Goal: Transaction & Acquisition: Purchase product/service

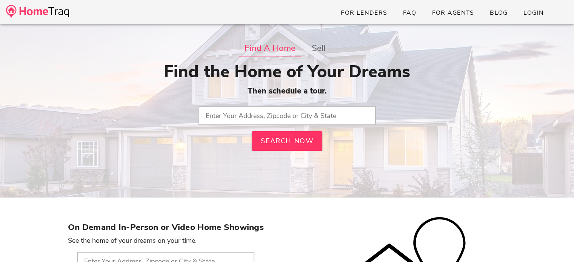
click at [279, 116] on input "text" at bounding box center [286, 115] width 177 height 19
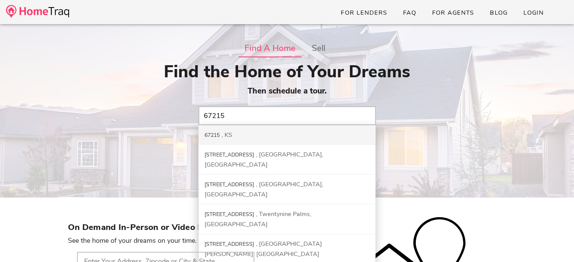
click at [229, 138] on div "KS" at bounding box center [226, 135] width 11 height 8
type input "67215, [GEOGRAPHIC_DATA]"
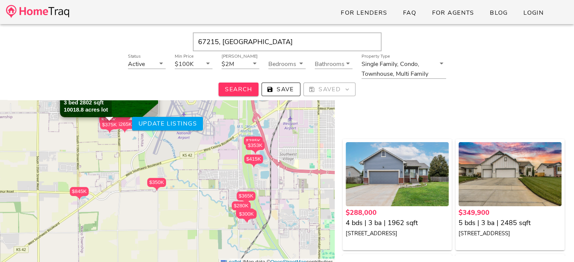
scroll to position [81, 0]
click at [209, 63] on icon at bounding box center [207, 63] width 9 height 9
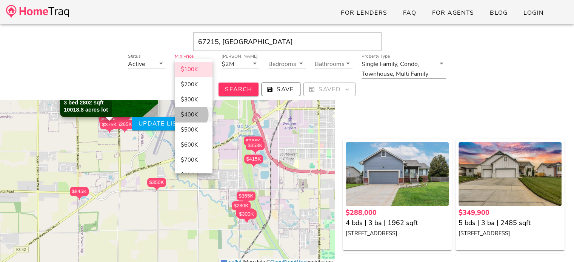
click at [190, 115] on div "$400K" at bounding box center [194, 114] width 26 height 7
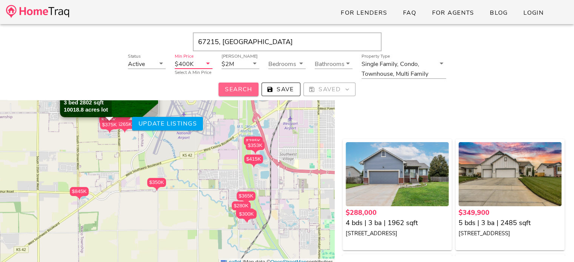
click at [232, 86] on span "Search" at bounding box center [238, 89] width 28 height 8
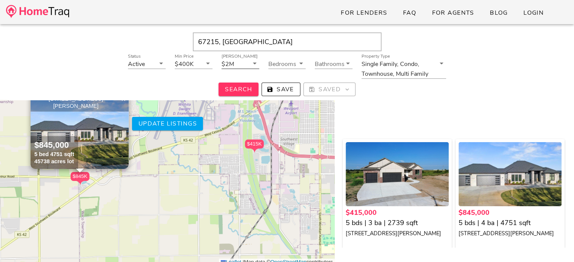
click at [253, 65] on icon at bounding box center [254, 63] width 9 height 9
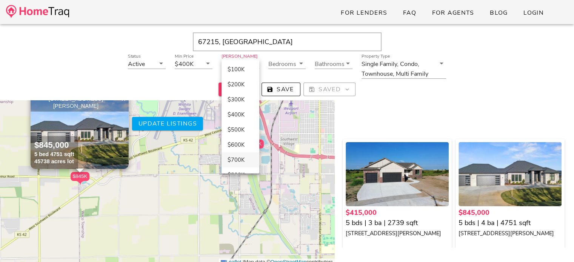
click at [235, 160] on div "$700K" at bounding box center [240, 160] width 26 height 7
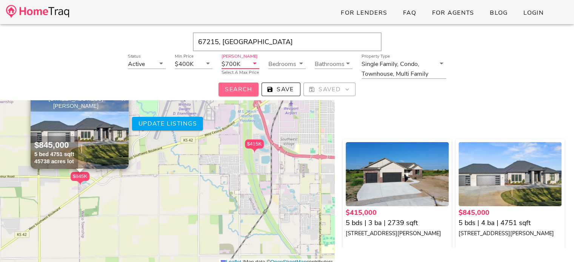
click at [243, 89] on span "Search" at bounding box center [238, 89] width 28 height 8
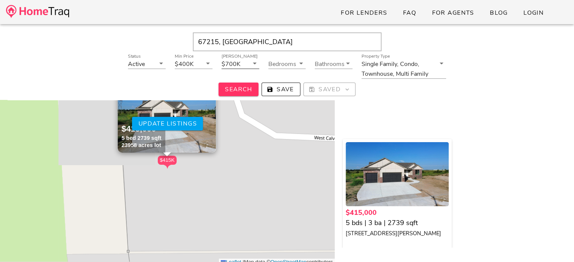
click at [253, 61] on icon at bounding box center [254, 63] width 9 height 9
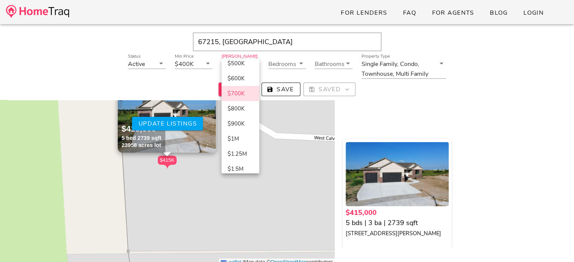
scroll to position [78, 0]
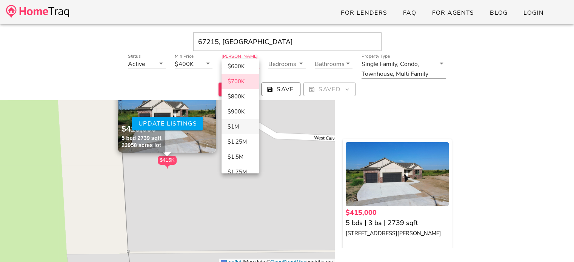
click at [237, 123] on div "$1M" at bounding box center [240, 126] width 26 height 7
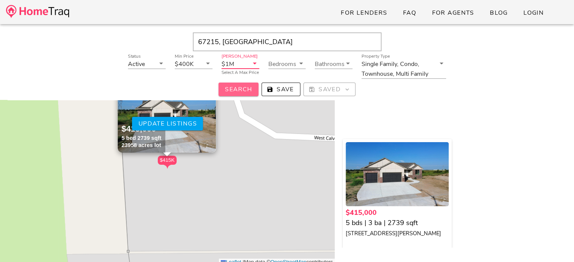
click at [244, 87] on span "Search" at bounding box center [238, 89] width 28 height 8
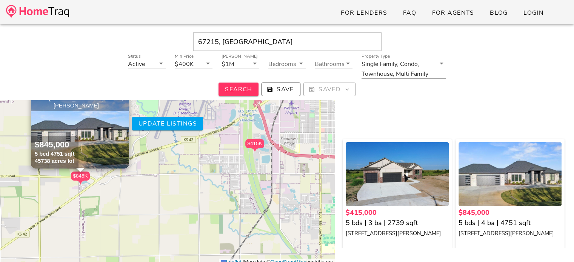
click at [80, 173] on div "$845K" at bounding box center [80, 176] width 19 height 9
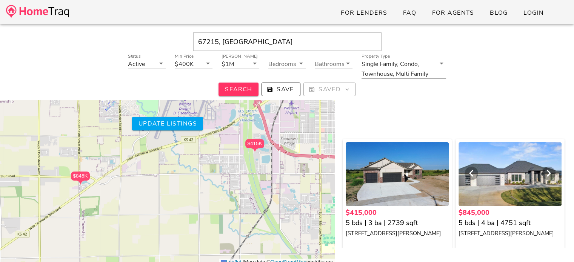
click at [502, 186] on div at bounding box center [509, 174] width 103 height 64
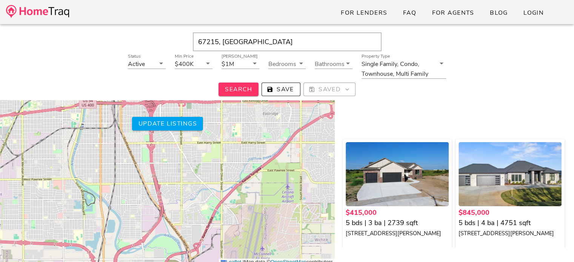
drag, startPoint x: 297, startPoint y: 121, endPoint x: 0, endPoint y: 208, distance: 309.1
click at [0, 208] on div "$415K $845K + − Leaflet | Map data © OpenStreetMap contributors" at bounding box center [167, 169] width 335 height 194
click at [163, 127] on span "Update listings" at bounding box center [167, 124] width 59 height 8
type input "KS"
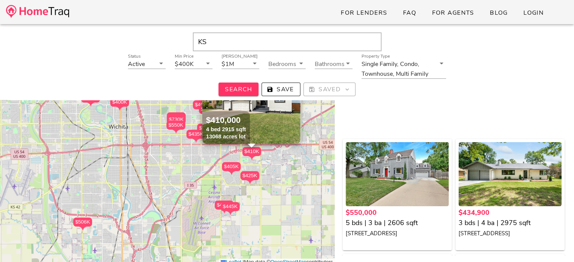
scroll to position [71, 0]
click at [176, 116] on div "$730K" at bounding box center [176, 119] width 19 height 9
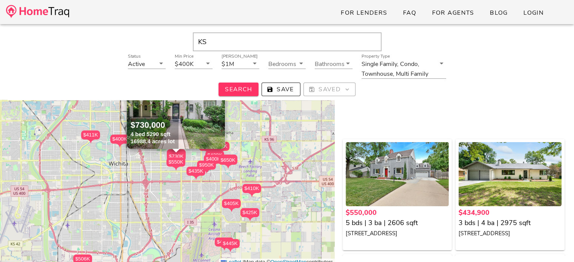
scroll to position [81, 0]
click at [178, 129] on img at bounding box center [176, 111] width 98 height 75
click at [229, 160] on div "$650K" at bounding box center [227, 160] width 19 height 9
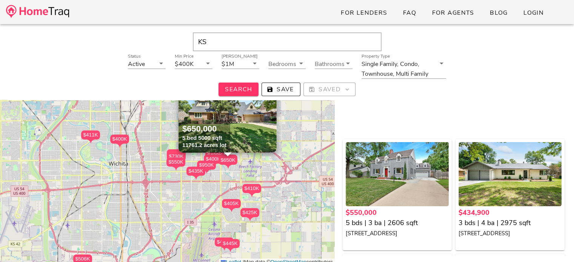
click at [238, 117] on img at bounding box center [227, 114] width 98 height 75
click at [432, 117] on div at bounding box center [450, 101] width 186 height 41
click at [83, 261] on div "$506K" at bounding box center [82, 258] width 19 height 9
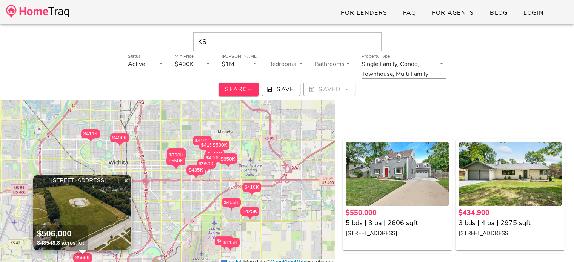
click at [101, 202] on img at bounding box center [82, 212] width 98 height 75
click at [217, 151] on div "$420K" at bounding box center [214, 154] width 19 height 9
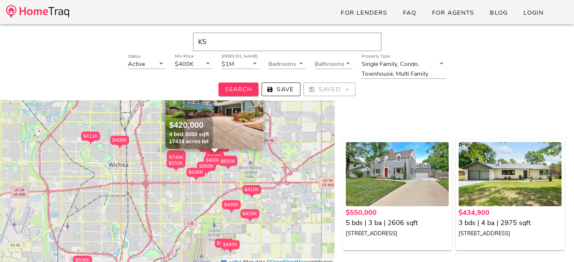
click at [207, 166] on div "$950K" at bounding box center [206, 166] width 19 height 9
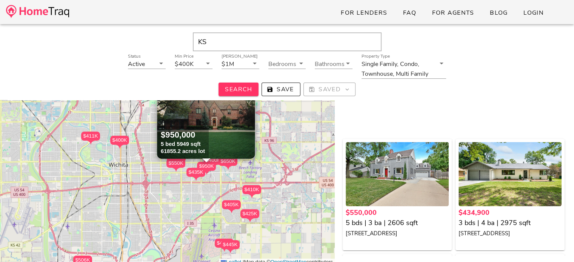
click at [222, 127] on img at bounding box center [206, 120] width 98 height 75
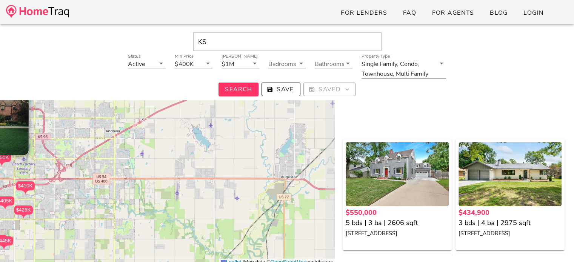
drag, startPoint x: 259, startPoint y: 171, endPoint x: 33, endPoint y: 167, distance: 226.3
click at [33, 167] on div "$550K $435K $730K $830K $950K $400K $400K $405K $450K $420K $400K $415K $570K $…" at bounding box center [167, 169] width 335 height 194
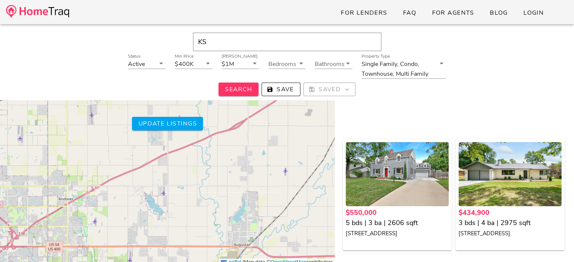
drag, startPoint x: 157, startPoint y: 167, endPoint x: 111, endPoint y: 239, distance: 85.8
click at [111, 239] on div "$550K $435K $730K $830K $950K $400K $400K $405K $450K $420K $400K $415K $570K $…" at bounding box center [167, 169] width 335 height 194
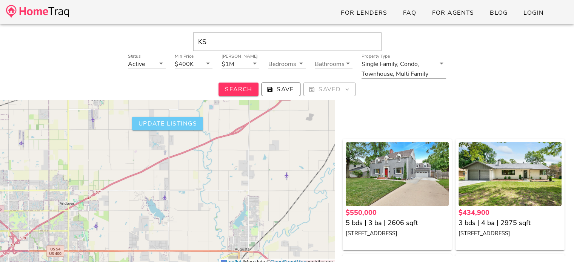
click at [175, 126] on span "Update listings" at bounding box center [167, 124] width 59 height 8
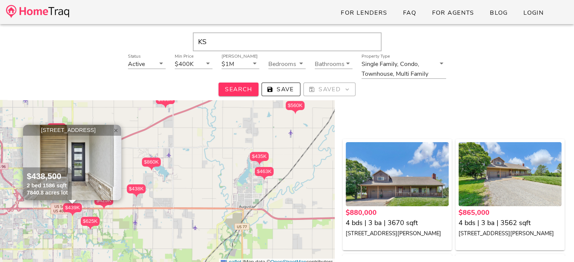
click at [115, 131] on span "×" at bounding box center [116, 130] width 5 height 8
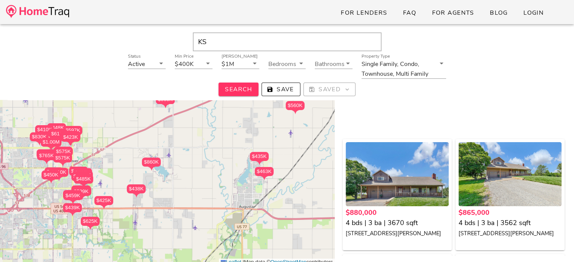
click at [37, 136] on div "$830K" at bounding box center [39, 136] width 19 height 9
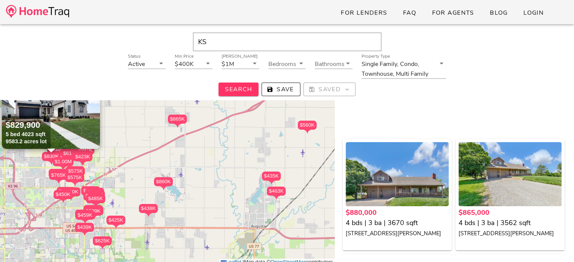
click at [45, 97] on div "KS Status Active Min Price $400K Max Price $1M Bedrooms Bathrooms Property Type…" at bounding box center [287, 63] width 559 height 74
click at [50, 123] on div "$829,900 5 bed 4023 sqft 9583.2 acres lot" at bounding box center [26, 132] width 49 height 33
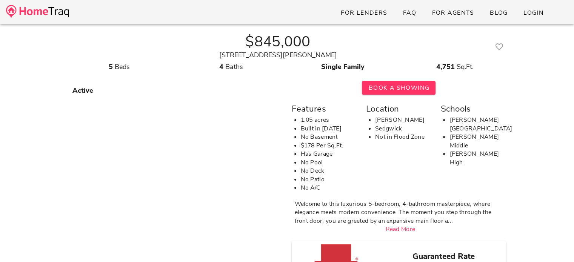
scroll to position [18, 0]
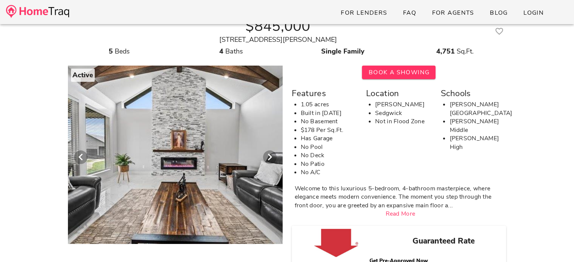
click at [202, 146] on div at bounding box center [174, 153] width 241 height 185
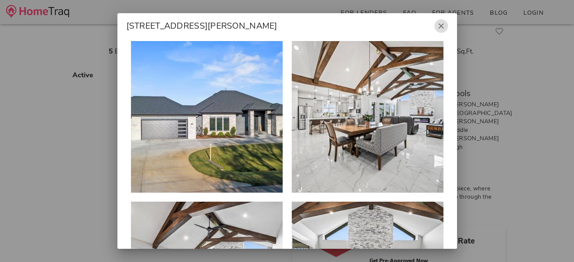
click at [437, 28] on icon "button" at bounding box center [440, 25] width 9 height 9
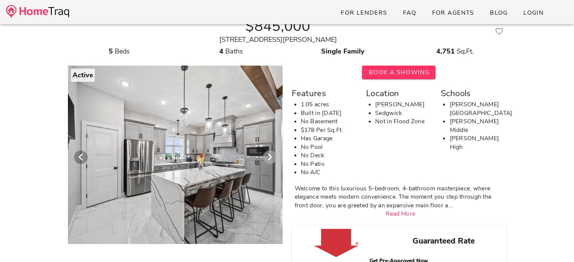
click at [268, 157] on icon "Next visual" at bounding box center [269, 157] width 9 height 9
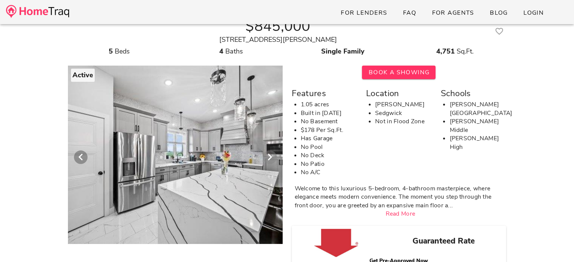
click at [268, 157] on icon "Next visual" at bounding box center [269, 157] width 9 height 9
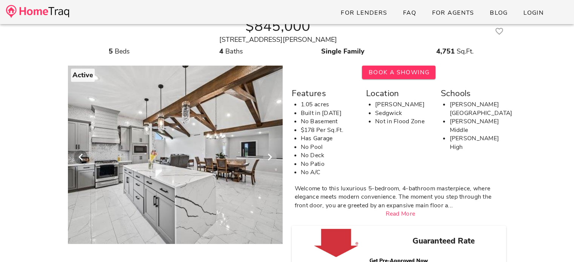
click at [268, 157] on icon "Next visual" at bounding box center [269, 157] width 9 height 9
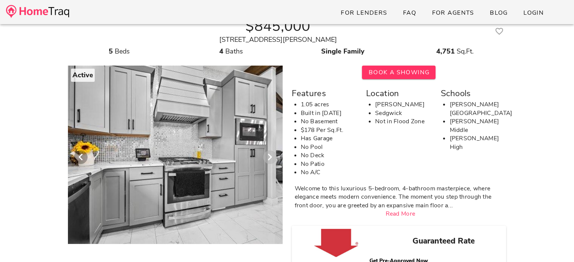
click at [268, 157] on icon "Next visual" at bounding box center [269, 157] width 9 height 9
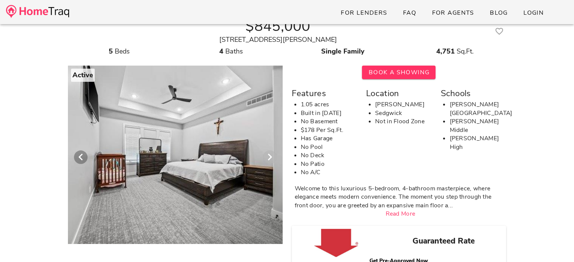
click at [268, 157] on icon "Next visual" at bounding box center [269, 157] width 9 height 9
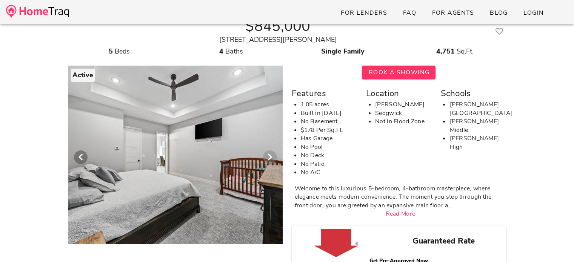
click at [268, 157] on icon "Next visual" at bounding box center [269, 157] width 9 height 9
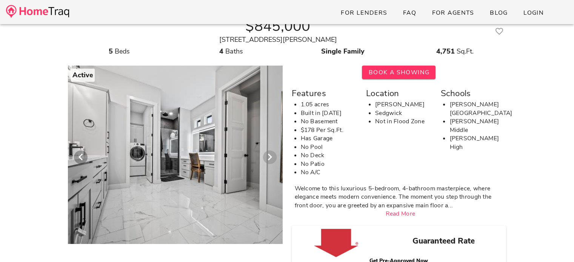
click at [268, 157] on icon "Next visual" at bounding box center [269, 157] width 9 height 9
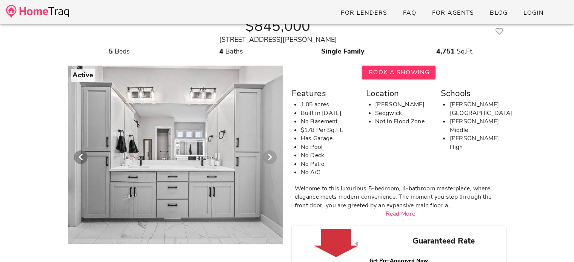
click at [268, 157] on icon "Next visual" at bounding box center [269, 157] width 9 height 9
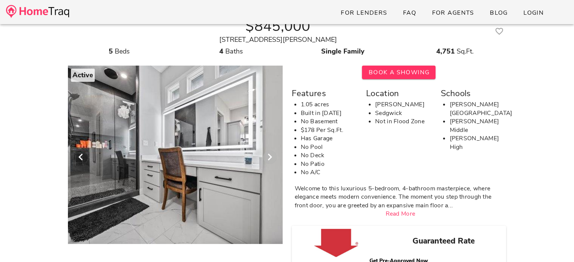
click at [268, 157] on icon "Next visual" at bounding box center [269, 157] width 9 height 9
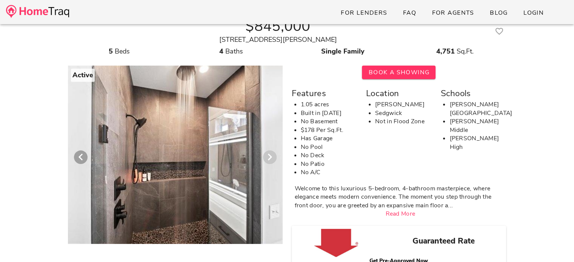
click at [268, 157] on icon "Next visual" at bounding box center [269, 157] width 9 height 9
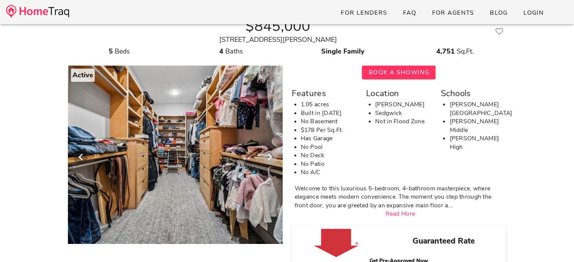
click at [268, 157] on icon "Next visual" at bounding box center [269, 157] width 9 height 9
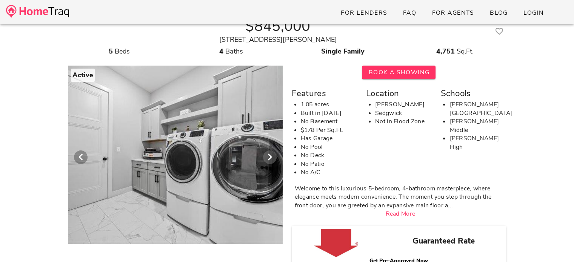
click at [268, 157] on icon "Next visual" at bounding box center [269, 157] width 9 height 9
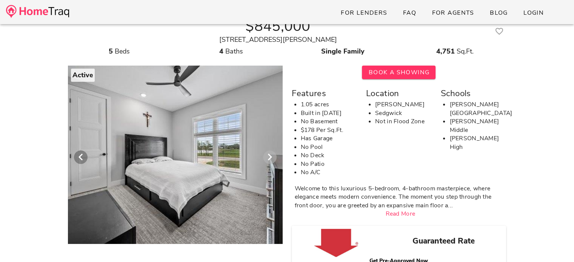
click at [268, 157] on icon "Next visual" at bounding box center [269, 157] width 9 height 9
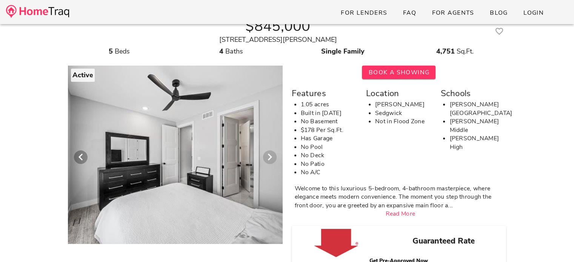
click at [268, 157] on icon "Next visual" at bounding box center [269, 157] width 9 height 9
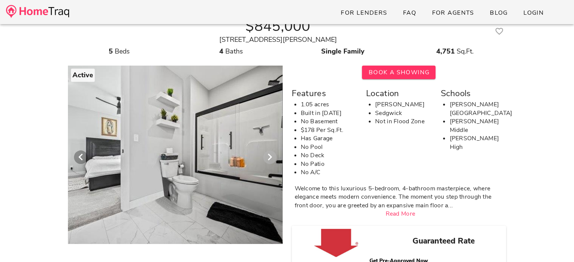
click at [268, 157] on icon "Next visual" at bounding box center [269, 157] width 9 height 9
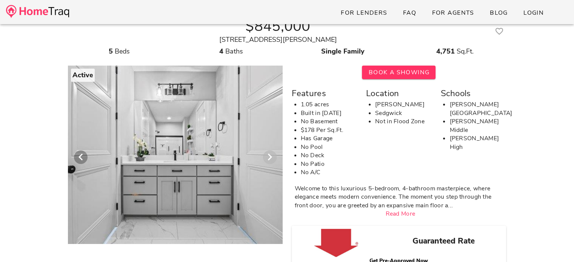
click at [268, 157] on icon "Next visual" at bounding box center [269, 157] width 9 height 9
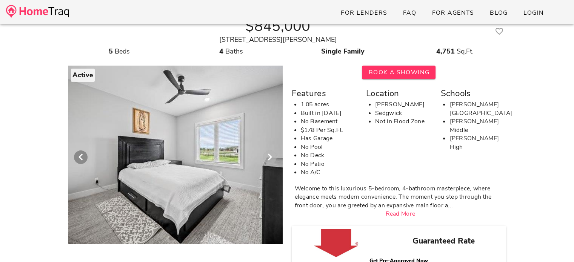
click at [268, 157] on icon "Next visual" at bounding box center [269, 157] width 9 height 9
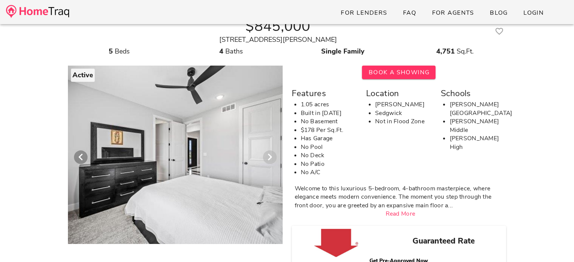
click at [268, 157] on icon "Next visual" at bounding box center [269, 157] width 9 height 9
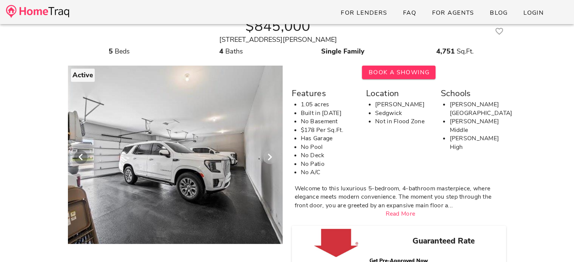
click at [268, 157] on icon "Next visual" at bounding box center [269, 157] width 9 height 9
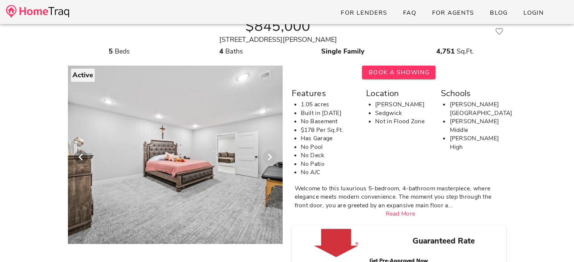
click at [268, 157] on icon "Next visual" at bounding box center [269, 157] width 9 height 9
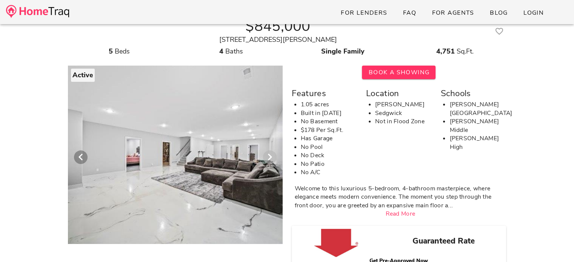
click at [268, 157] on icon "Next visual" at bounding box center [269, 157] width 9 height 9
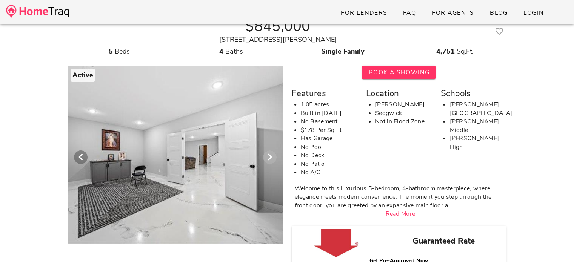
click at [268, 157] on icon "Next visual" at bounding box center [269, 157] width 9 height 9
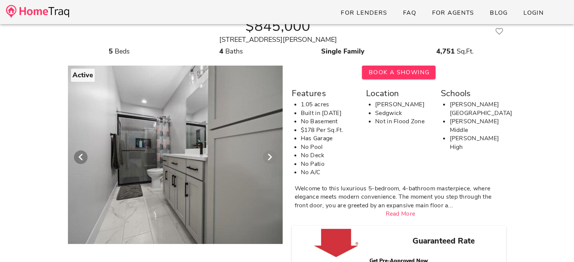
click at [268, 157] on icon "Next visual" at bounding box center [269, 157] width 9 height 9
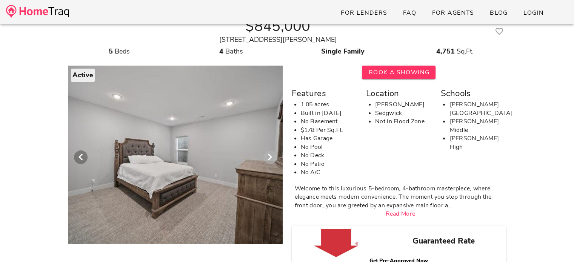
click at [268, 157] on icon "Next visual" at bounding box center [269, 157] width 9 height 9
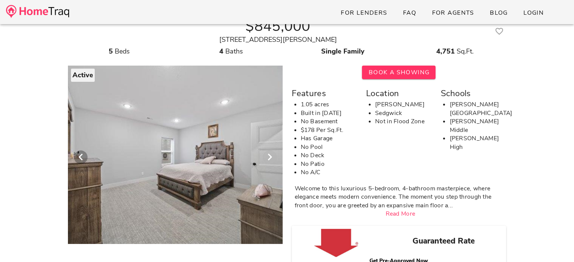
click at [268, 157] on icon "Next visual" at bounding box center [269, 157] width 9 height 9
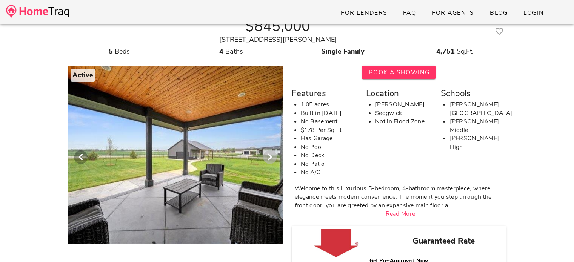
click at [268, 157] on icon "Next visual" at bounding box center [269, 157] width 9 height 9
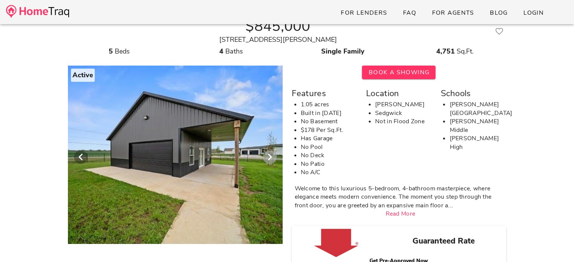
click at [268, 157] on icon "Next visual" at bounding box center [269, 157] width 9 height 9
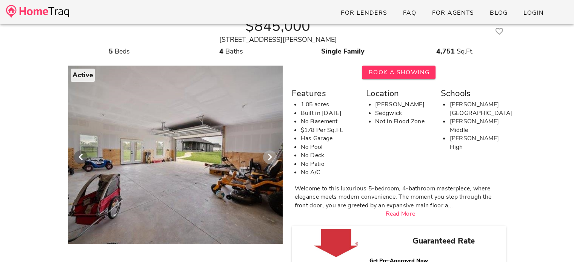
click at [268, 157] on icon "Next visual" at bounding box center [269, 157] width 9 height 9
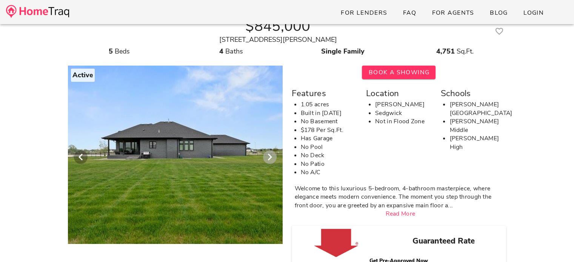
click at [268, 157] on icon "Next visual" at bounding box center [269, 157] width 9 height 9
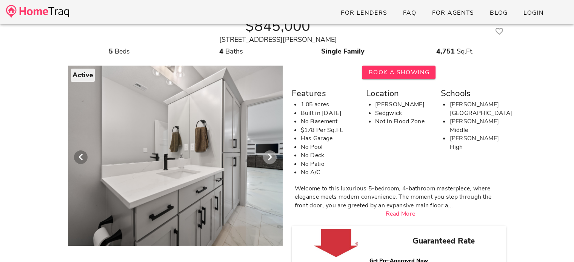
click at [268, 157] on icon "Next visual" at bounding box center [269, 157] width 9 height 9
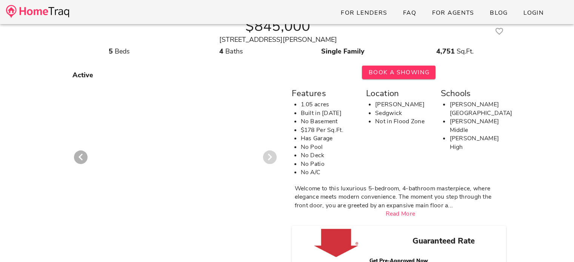
click at [268, 157] on icon "Next visual" at bounding box center [269, 157] width 9 height 9
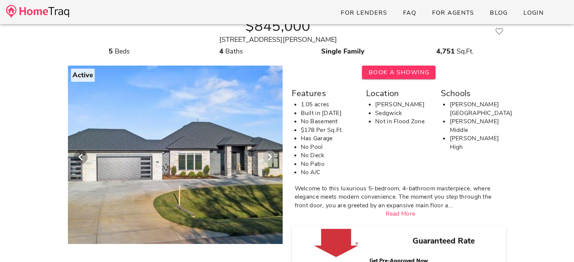
click at [268, 157] on icon "Next visual" at bounding box center [269, 157] width 9 height 9
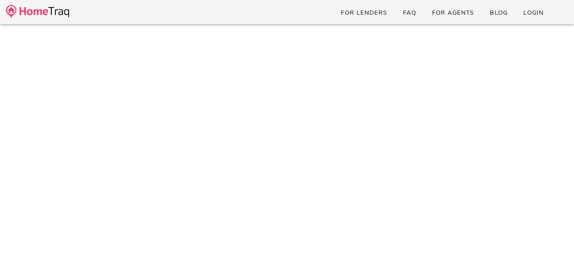
scroll to position [0, 0]
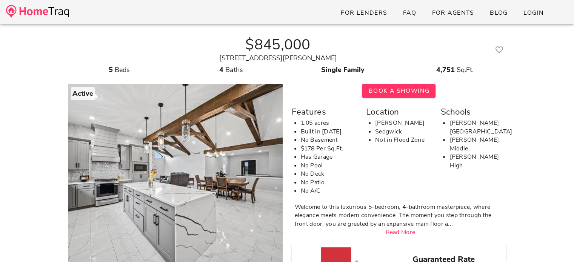
click at [32, 9] on img at bounding box center [37, 11] width 63 height 13
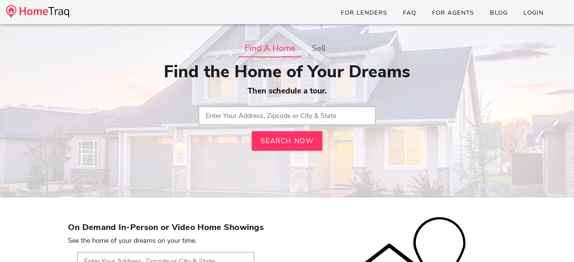
click at [321, 117] on input "text" at bounding box center [286, 115] width 177 height 19
type input "67215, [GEOGRAPHIC_DATA]"
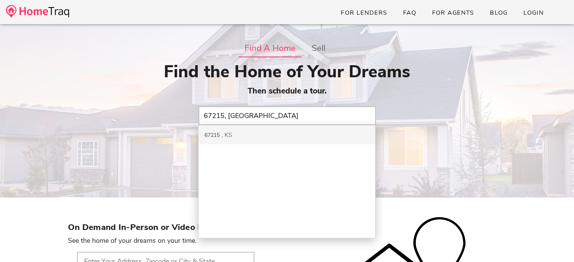
click at [344, 136] on div "67215 KS" at bounding box center [286, 134] width 177 height 19
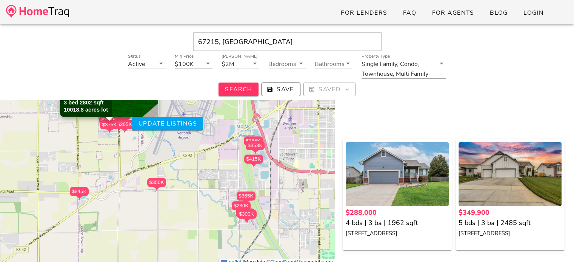
click at [207, 63] on icon at bounding box center [207, 63] width 9 height 9
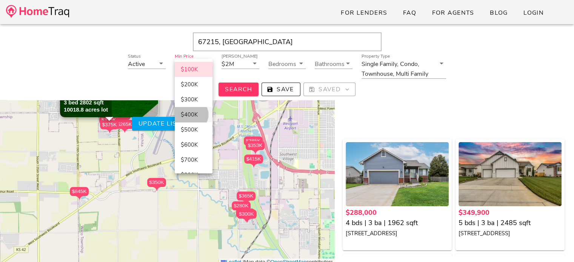
click at [192, 114] on div "$400K" at bounding box center [194, 114] width 26 height 7
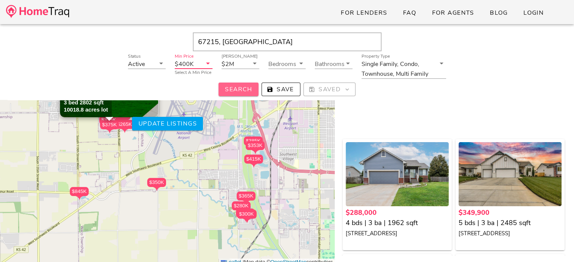
click at [242, 89] on span "Search" at bounding box center [238, 89] width 28 height 8
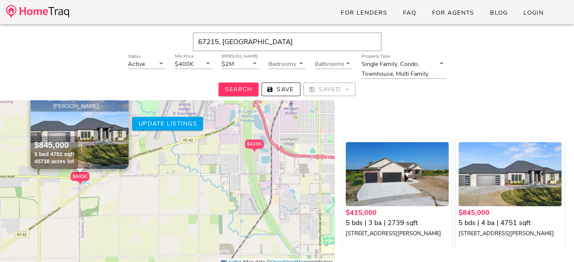
scroll to position [78, 0]
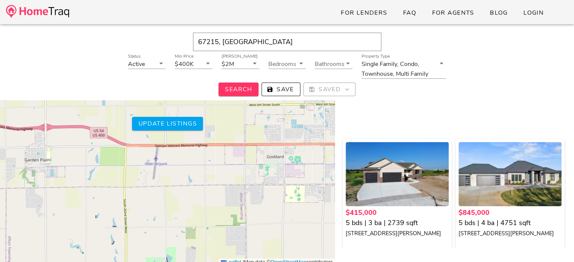
drag, startPoint x: 134, startPoint y: 193, endPoint x: 539, endPoint y: 280, distance: 414.2
click at [539, 262] on html "For Lenders FAQ For Agents Blog Login 67215, KS Status Active Min Price $400K M…" at bounding box center [287, 94] width 574 height 344
click at [187, 129] on button "Update listings" at bounding box center [167, 124] width 71 height 14
type input "KS"
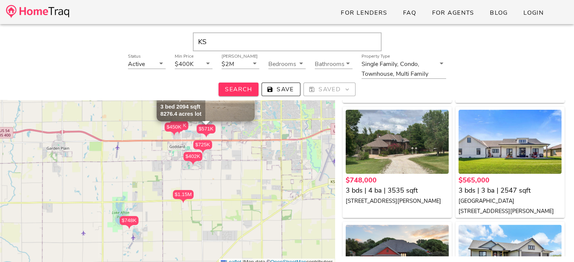
scroll to position [260, 0]
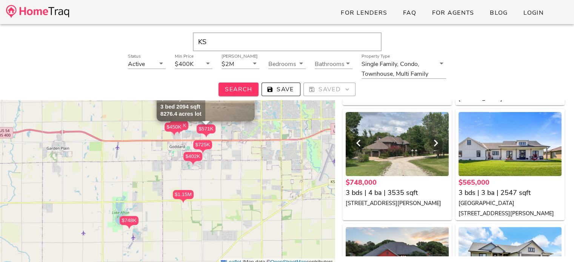
click at [398, 157] on div at bounding box center [396, 144] width 103 height 64
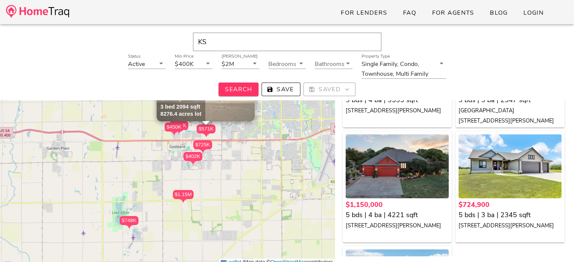
scroll to position [371, 0]
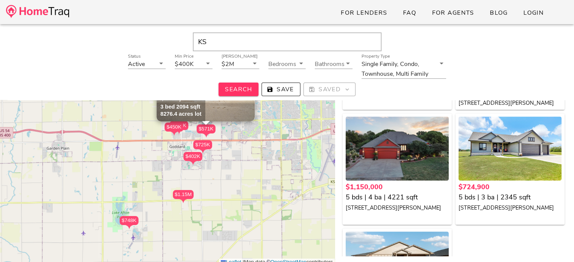
click at [518, 186] on div "$724,900" at bounding box center [509, 187] width 103 height 10
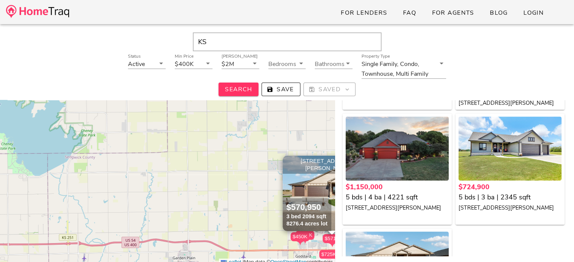
drag, startPoint x: 77, startPoint y: 170, endPoint x: 203, endPoint y: 280, distance: 167.1
click at [203, 262] on html "For Lenders FAQ For Agents Blog Login KS Status Active Min Price $400K Max Pric…" at bounding box center [287, 91] width 574 height 344
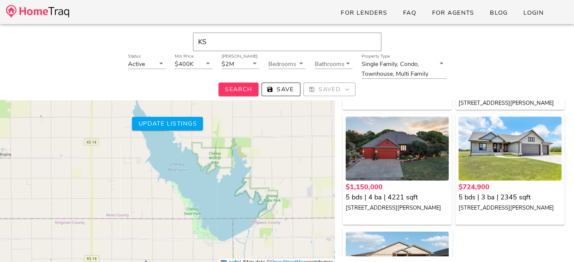
drag, startPoint x: 207, startPoint y: 215, endPoint x: 392, endPoint y: 280, distance: 196.3
click at [392, 262] on html "For Lenders FAQ For Agents Blog Login KS Status Active Min Price $400K Max Pric…" at bounding box center [287, 91] width 574 height 344
click at [186, 132] on div "$450K $407K $402K $480K $748K $565K $1.15M $725K $571K $570,950 × +" at bounding box center [167, 169] width 335 height 194
click at [175, 122] on span "Update listings" at bounding box center [167, 124] width 59 height 8
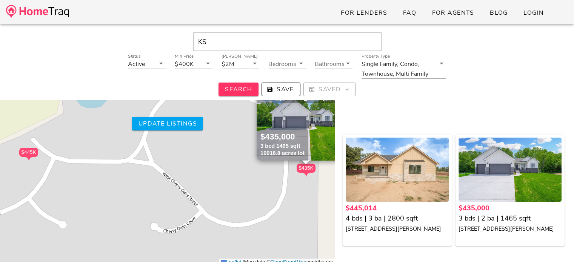
click at [248, 196] on div "$445K $435K [STREET_ADDRESS][PERSON_NAME] $435,000 3 bed 1465 sqft 10018.8 acre…" at bounding box center [167, 169] width 335 height 194
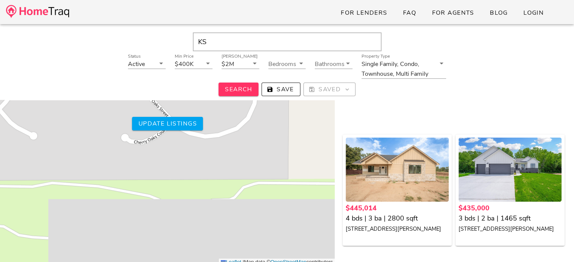
drag, startPoint x: 236, startPoint y: 178, endPoint x: 207, endPoint y: 89, distance: 93.7
click at [207, 89] on div "KS Status Active Min Price $400K Max Price $2M Bedrooms Bathrooms Property Type…" at bounding box center [287, 74] width 574 height 262
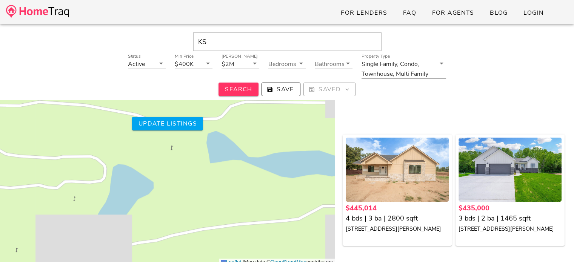
drag, startPoint x: 211, startPoint y: 192, endPoint x: 198, endPoint y: 111, distance: 82.1
click at [198, 111] on div "$445K $435K + − Leaflet | Map data © OpenStreetMap contributors" at bounding box center [167, 169] width 335 height 194
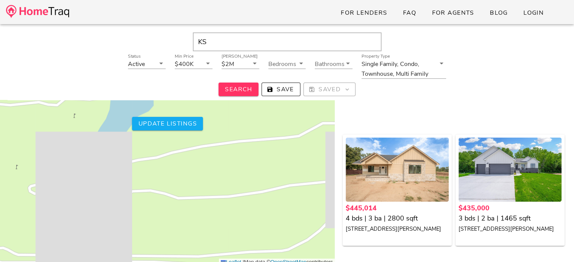
drag, startPoint x: 201, startPoint y: 207, endPoint x: 201, endPoint y: 124, distance: 83.0
click at [201, 124] on div "$445K $435K + − Leaflet | Map data © OpenStreetMap contributors Update listings" at bounding box center [167, 169] width 335 height 194
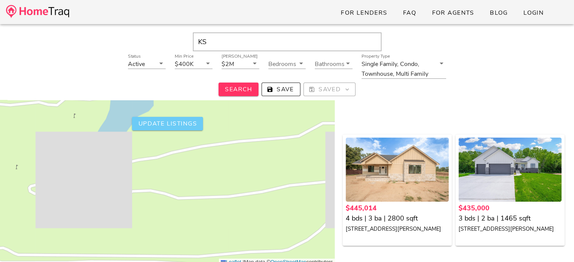
click at [165, 122] on span "Update listings" at bounding box center [167, 124] width 59 height 8
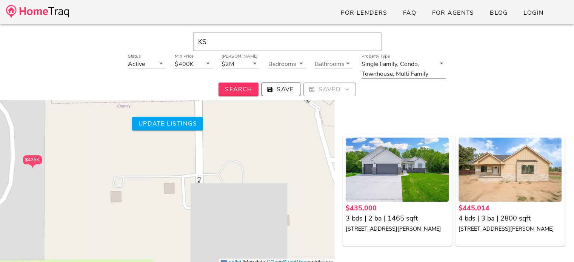
drag, startPoint x: 273, startPoint y: 215, endPoint x: 0, endPoint y: 207, distance: 273.2
click at [0, 207] on div "$435K $445K 502 W Cherry Oaks St., Cheney KS 67025 $445,014 4 bed 2800 sqft 113…" at bounding box center [167, 169] width 335 height 194
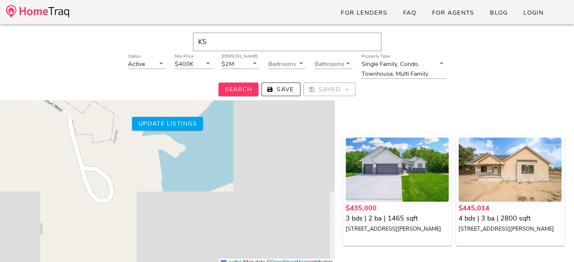
drag, startPoint x: 247, startPoint y: 157, endPoint x: 0, endPoint y: 165, distance: 247.2
click at [0, 165] on div "$435K $445K 502 W Cherry Oaks St., Cheney KS 67025 $445,014 4 bed 2800 sqft 113…" at bounding box center [167, 169] width 335 height 194
click at [180, 125] on span "Update listings" at bounding box center [167, 124] width 59 height 8
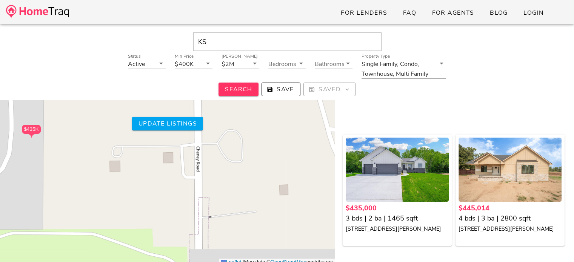
drag, startPoint x: 275, startPoint y: 212, endPoint x: 0, endPoint y: 173, distance: 277.3
click at [0, 173] on div "$435K $445K 502 W Cherry Oaks St., Cheney KS 67025 $445,014 4 bed 2800 sqft 113…" at bounding box center [167, 169] width 335 height 194
click at [166, 126] on span "Update listings" at bounding box center [167, 124] width 59 height 8
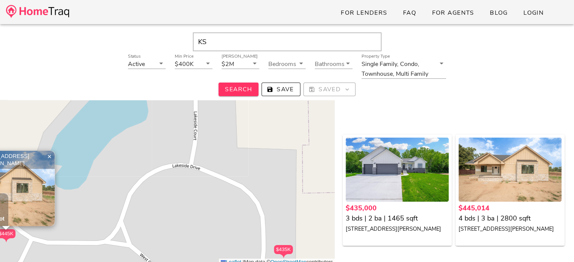
drag, startPoint x: 251, startPoint y: 198, endPoint x: 228, endPoint y: 279, distance: 84.2
click at [228, 262] on html "For Lenders FAQ For Agents Blog Login KS Status Active Min Price $400K Max Pric…" at bounding box center [287, 91] width 574 height 344
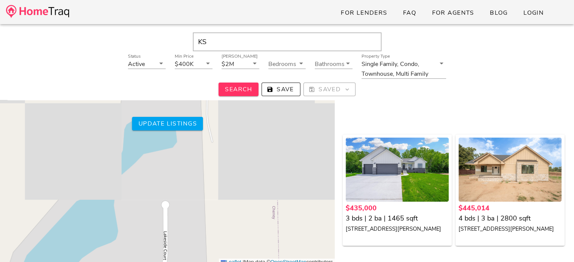
drag, startPoint x: 240, startPoint y: 161, endPoint x: 210, endPoint y: 280, distance: 122.8
click at [210, 262] on html "For Lenders FAQ For Agents Blog Login KS Status Active Min Price $400K Max Pric…" at bounding box center [287, 91] width 574 height 344
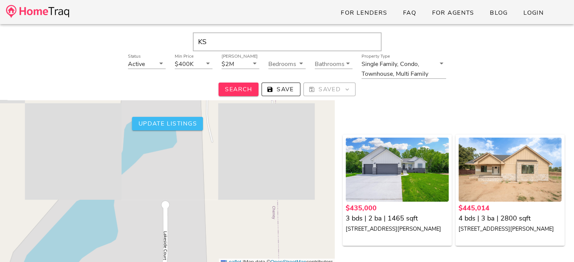
click at [172, 125] on span "Update listings" at bounding box center [167, 124] width 59 height 8
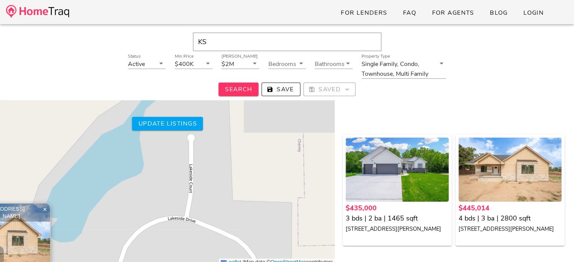
drag, startPoint x: 301, startPoint y: 146, endPoint x: 274, endPoint y: 280, distance: 137.0
click at [274, 262] on html "For Lenders FAQ For Agents Blog Login KS Status Active Min Price $400K Max Pric…" at bounding box center [287, 91] width 574 height 344
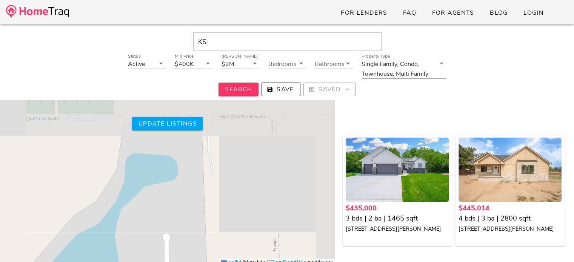
drag, startPoint x: 290, startPoint y: 180, endPoint x: 266, endPoint y: 280, distance: 102.5
click at [266, 262] on html "For Lenders FAQ For Agents Blog Login KS Status Active Min Price $400K Max Pric…" at bounding box center [287, 91] width 574 height 344
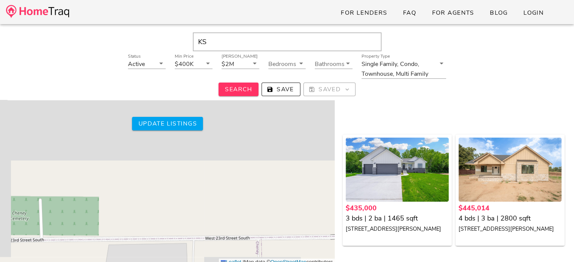
drag, startPoint x: 276, startPoint y: 158, endPoint x: 261, endPoint y: 280, distance: 122.4
click at [261, 262] on html "For Lenders FAQ For Agents Blog Login KS Status Active Min Price $400K Max Pric…" at bounding box center [287, 91] width 574 height 344
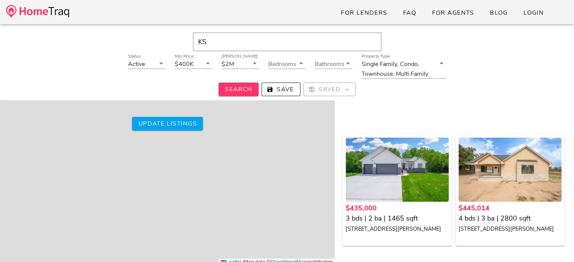
drag, startPoint x: 268, startPoint y: 166, endPoint x: 255, endPoint y: 280, distance: 115.0
click at [255, 262] on html "For Lenders FAQ For Agents Blog Login KS Status Active Min Price $400K Max Pric…" at bounding box center [287, 91] width 574 height 344
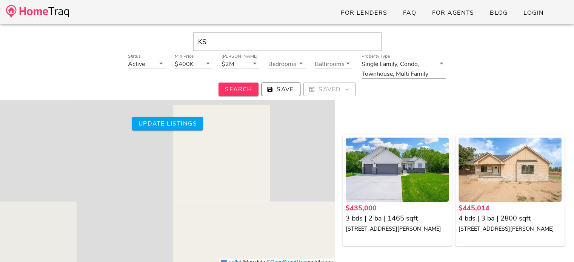
drag, startPoint x: 262, startPoint y: 160, endPoint x: 244, endPoint y: 280, distance: 121.3
click at [244, 262] on html "For Lenders FAQ For Agents Blog Login KS Status Active Min Price $400K Max Pric…" at bounding box center [287, 91] width 574 height 344
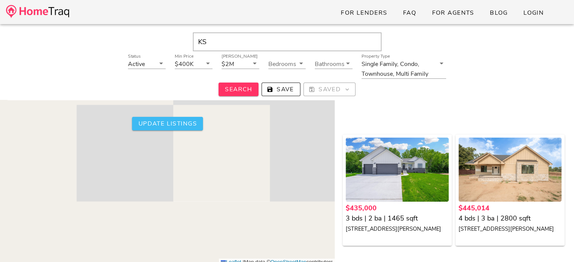
click at [167, 122] on span "Update listings" at bounding box center [167, 124] width 59 height 8
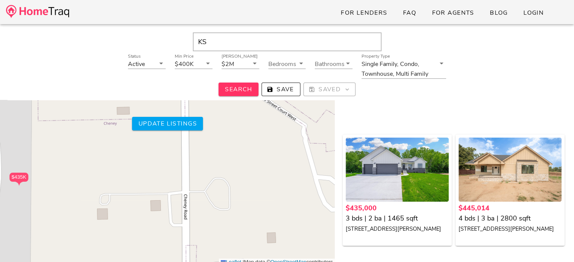
drag, startPoint x: 287, startPoint y: 138, endPoint x: 0, endPoint y: 147, distance: 286.8
click at [0, 147] on div "$435K $445K 502 W Cherry Oaks St., Cheney KS 67025 $445,014 4 bed 2800 sqft 113…" at bounding box center [167, 169] width 335 height 194
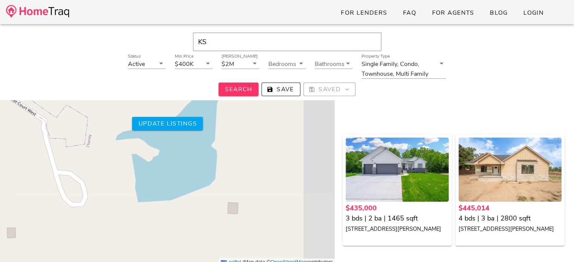
drag, startPoint x: 260, startPoint y: 152, endPoint x: 0, endPoint y: 147, distance: 259.9
click at [0, 147] on div "$435K $445K 502 W Cherry Oaks St., Cheney KS 67025 $445,014 4 bed 2800 sqft 113…" at bounding box center [167, 169] width 335 height 194
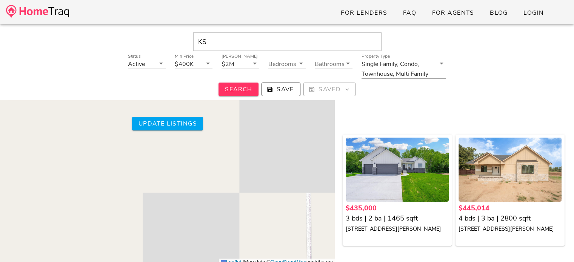
drag, startPoint x: 257, startPoint y: 162, endPoint x: 0, endPoint y: 159, distance: 257.2
click at [0, 159] on div "$435K $445K 502 W Cherry Oaks St., Cheney KS 67025 $445,014 4 bed 2800 sqft 113…" at bounding box center [167, 169] width 335 height 194
click at [166, 125] on span "Update listings" at bounding box center [167, 124] width 59 height 8
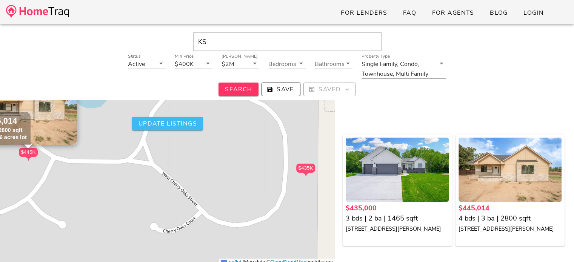
click at [166, 125] on span "Update listings" at bounding box center [167, 124] width 59 height 8
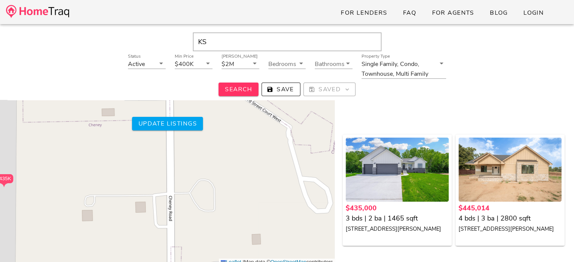
drag, startPoint x: 302, startPoint y: 140, endPoint x: 0, endPoint y: 150, distance: 301.9
click at [0, 150] on div "$435K $445K 502 W Cherry Oaks St., Cheney KS 67025 $445,014 4 bed 2800 sqft 113…" at bounding box center [167, 169] width 335 height 194
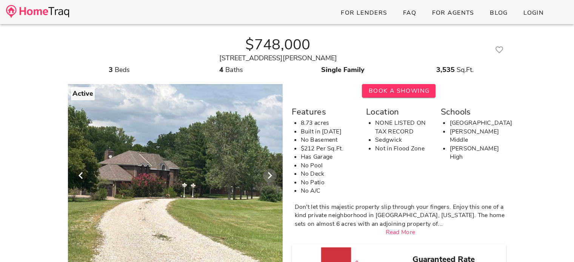
click at [270, 177] on icon "Next visual" at bounding box center [269, 175] width 9 height 9
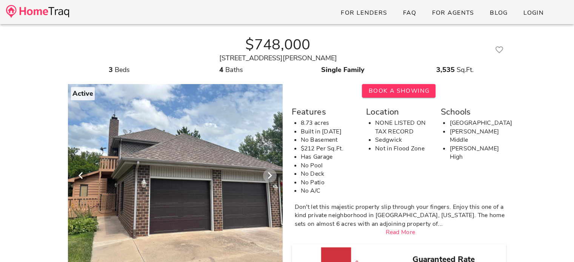
click at [273, 180] on icon "Next visual" at bounding box center [269, 175] width 9 height 9
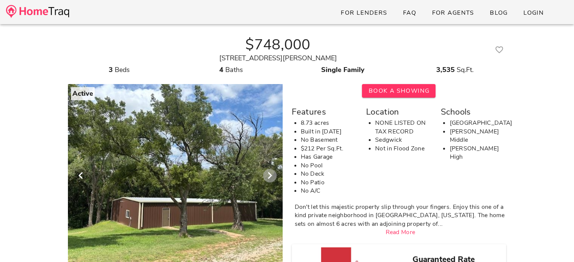
click at [273, 180] on icon "Next visual" at bounding box center [269, 175] width 9 height 9
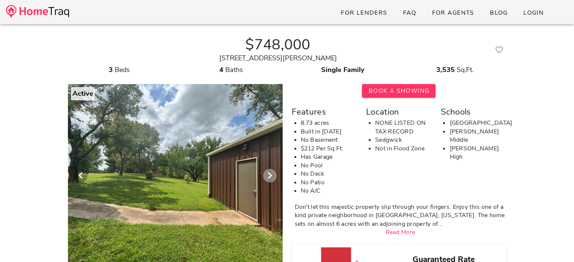
click at [273, 180] on icon "Next visual" at bounding box center [269, 175] width 9 height 9
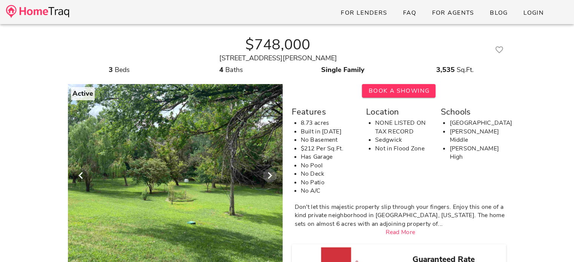
click at [273, 180] on icon "Next visual" at bounding box center [269, 175] width 9 height 9
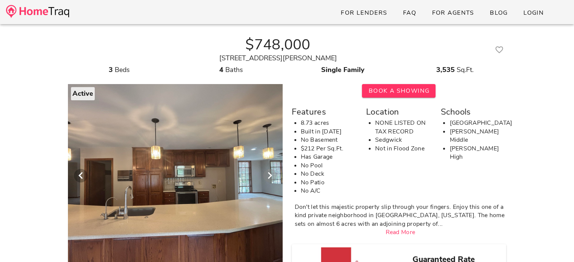
click at [273, 180] on icon "Next visual" at bounding box center [269, 175] width 9 height 9
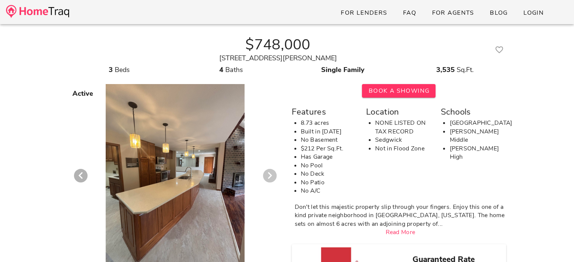
click at [273, 180] on icon "Next visual" at bounding box center [269, 175] width 9 height 9
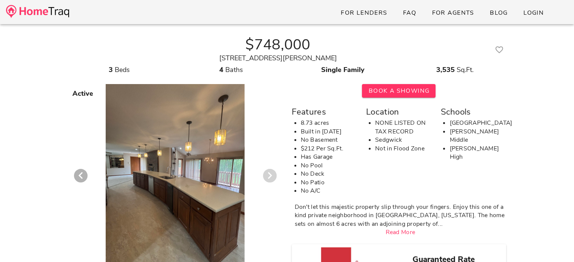
click at [273, 180] on icon "Next visual" at bounding box center [269, 175] width 9 height 9
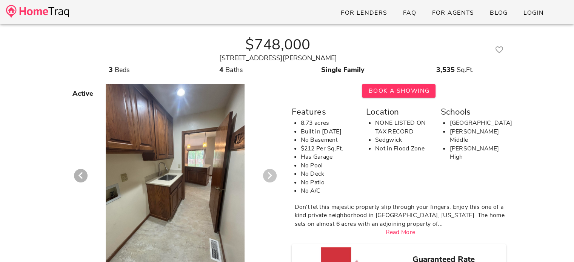
click at [273, 180] on icon "Next visual" at bounding box center [269, 175] width 9 height 9
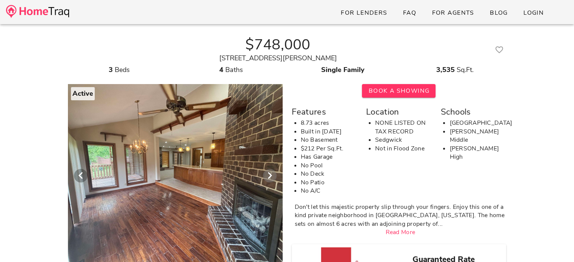
click at [273, 180] on icon "Next visual" at bounding box center [269, 175] width 9 height 9
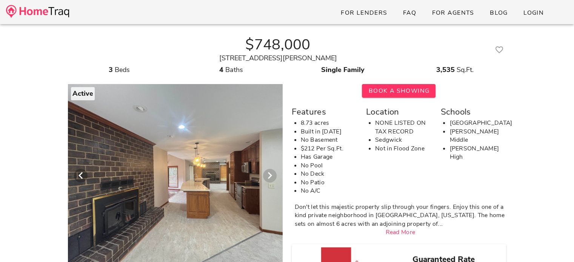
click at [273, 180] on icon "Next visual" at bounding box center [269, 175] width 9 height 9
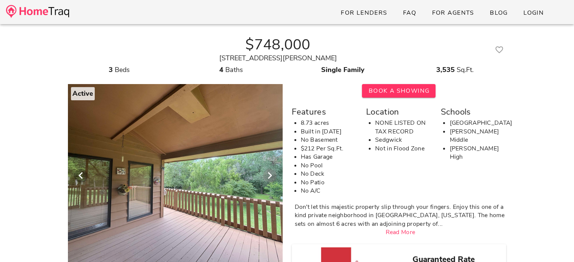
click at [273, 180] on icon "Next visual" at bounding box center [269, 175] width 9 height 9
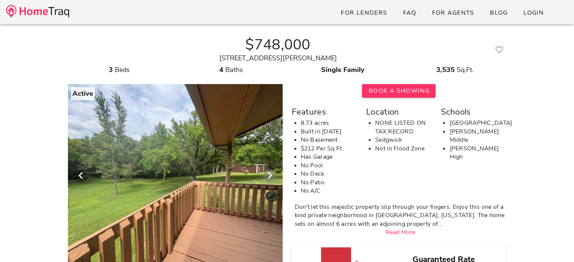
click at [273, 180] on icon "Next visual" at bounding box center [269, 175] width 9 height 9
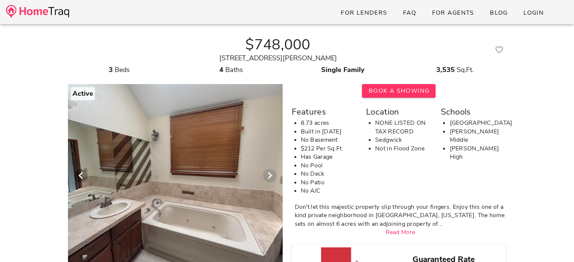
click at [273, 180] on icon "Next visual" at bounding box center [269, 175] width 9 height 9
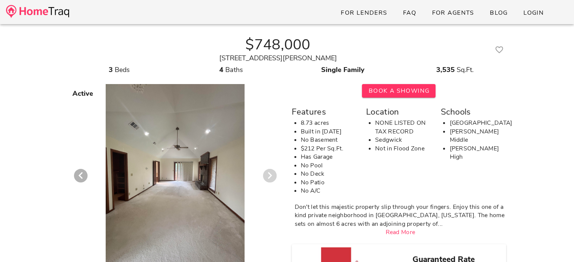
click at [273, 180] on icon "Next visual" at bounding box center [269, 175] width 9 height 9
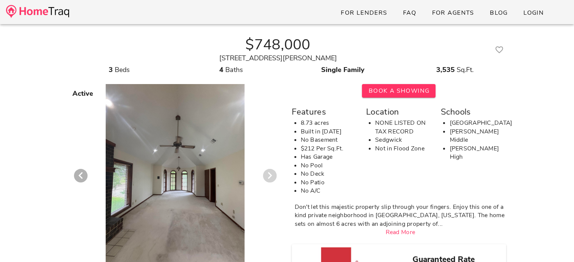
click at [273, 180] on icon "Next visual" at bounding box center [269, 175] width 9 height 9
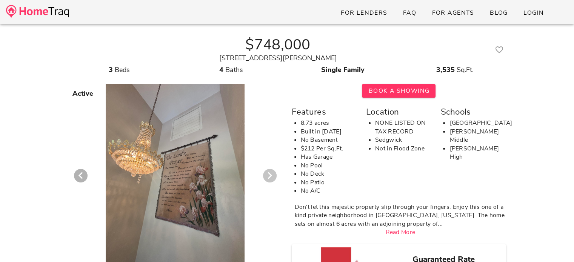
click at [273, 180] on icon "Next visual" at bounding box center [269, 175] width 9 height 9
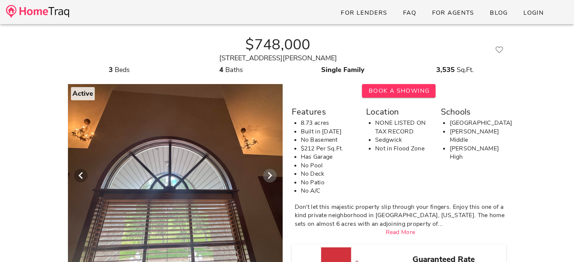
click at [273, 180] on icon "Next visual" at bounding box center [269, 175] width 9 height 9
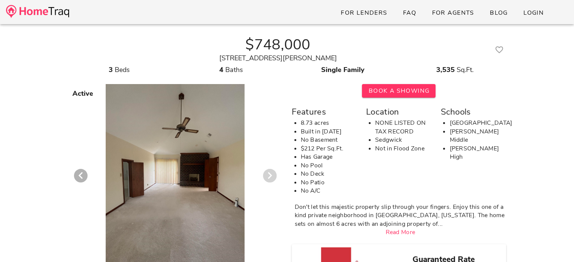
click at [273, 180] on icon "Next visual" at bounding box center [269, 175] width 9 height 9
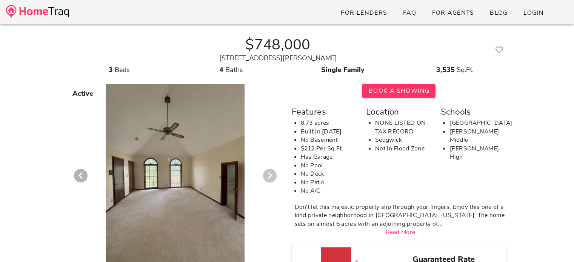
click at [273, 180] on icon "Next visual" at bounding box center [269, 175] width 9 height 9
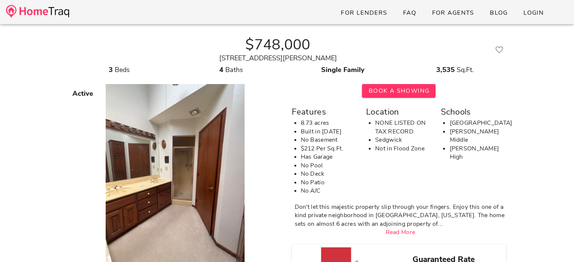
click at [408, 233] on link "Read More" at bounding box center [400, 232] width 30 height 8
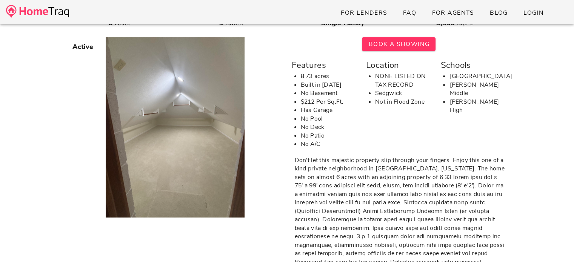
scroll to position [68, 0]
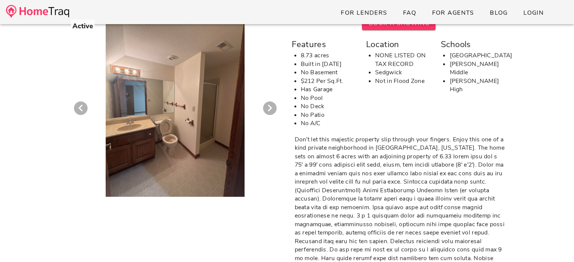
click at [217, 113] on div at bounding box center [175, 104] width 652 height 185
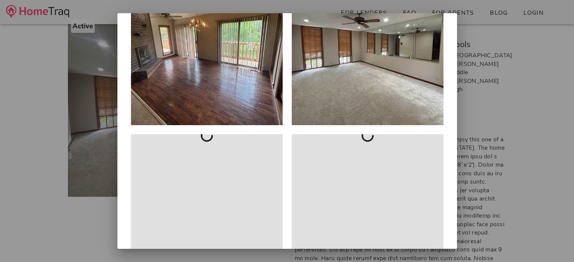
scroll to position [2319, 0]
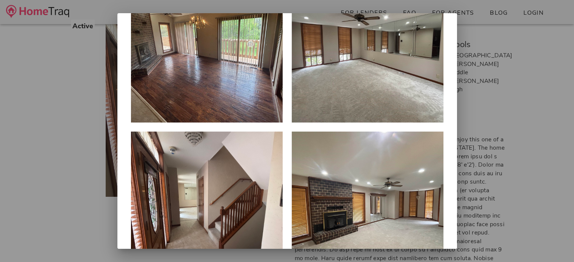
click at [530, 31] on div at bounding box center [287, 131] width 574 height 262
click at [512, 66] on div at bounding box center [287, 131] width 574 height 262
click at [91, 137] on div at bounding box center [287, 131] width 574 height 262
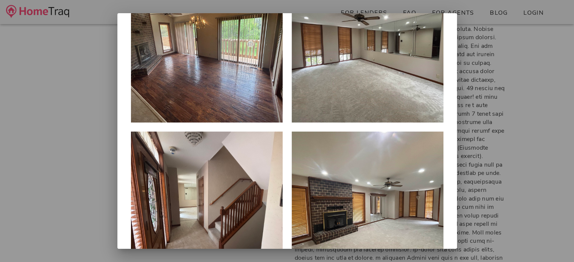
click at [539, 113] on div at bounding box center [287, 131] width 574 height 262
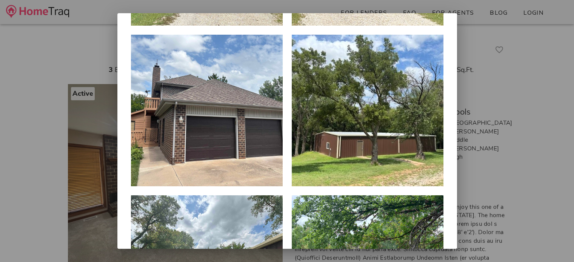
scroll to position [0, 0]
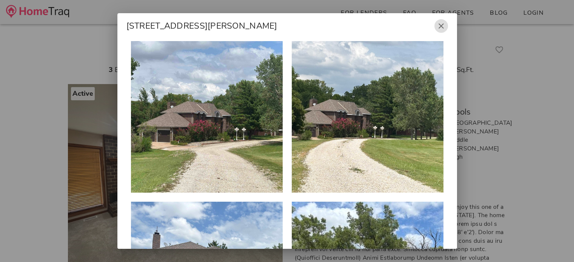
click at [437, 24] on icon "button" at bounding box center [440, 25] width 9 height 9
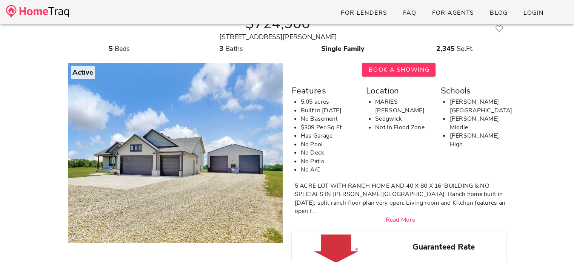
scroll to position [20, 0]
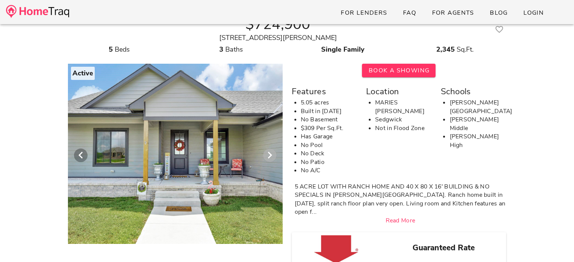
click at [270, 155] on icon "Next visual" at bounding box center [269, 155] width 9 height 9
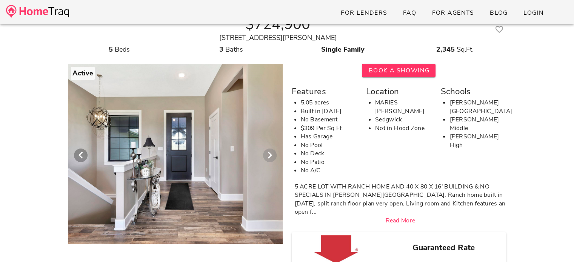
click at [270, 155] on icon "Next visual" at bounding box center [269, 155] width 9 height 9
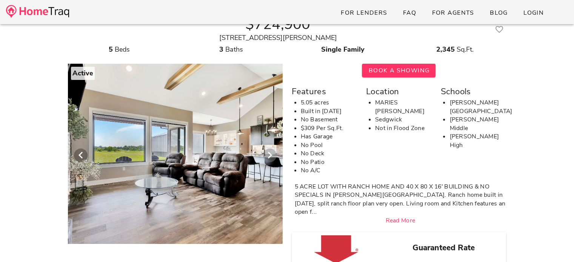
click at [270, 155] on icon "Next visual" at bounding box center [269, 155] width 9 height 9
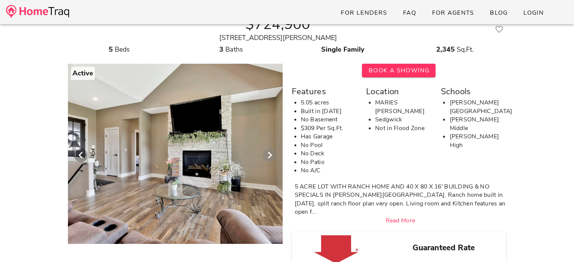
click at [270, 155] on icon "Next visual" at bounding box center [269, 155] width 9 height 9
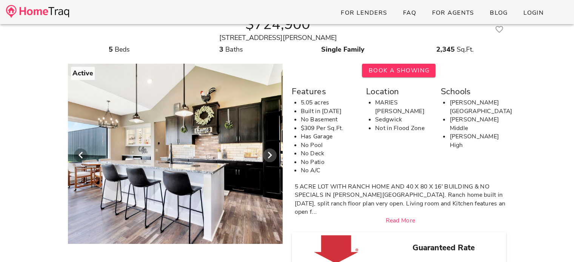
click at [270, 155] on icon "Next visual" at bounding box center [269, 155] width 9 height 9
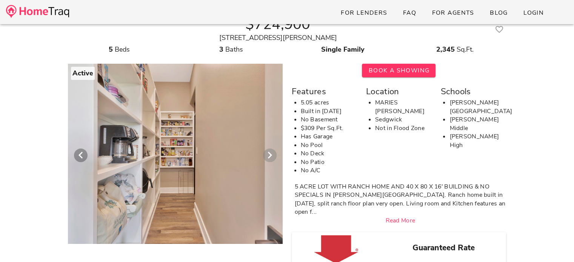
click at [270, 155] on icon "Next visual" at bounding box center [269, 155] width 9 height 9
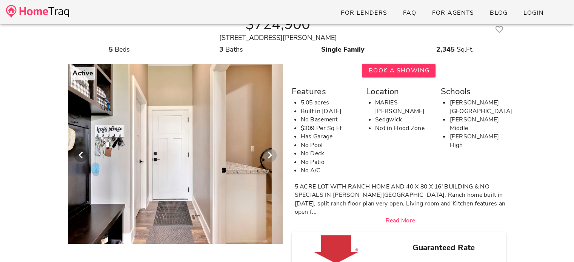
click at [270, 155] on icon "Next visual" at bounding box center [269, 155] width 9 height 9
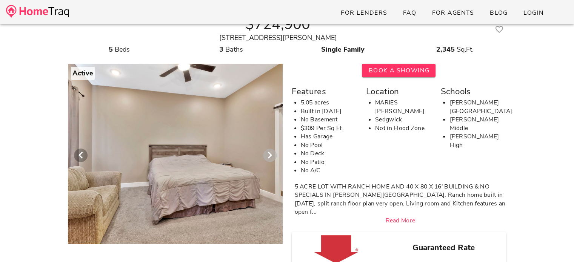
click at [270, 155] on icon "Next visual" at bounding box center [269, 155] width 9 height 9
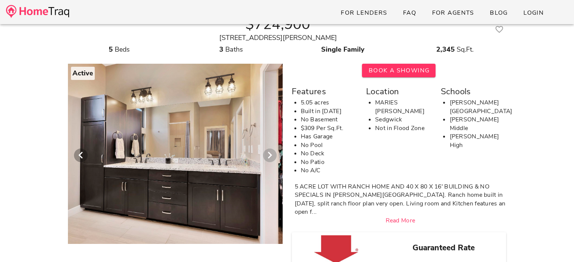
click at [270, 155] on icon "Next visual" at bounding box center [269, 155] width 9 height 9
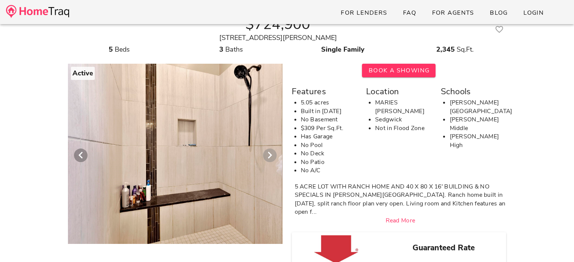
click at [270, 155] on icon "Next visual" at bounding box center [269, 155] width 9 height 9
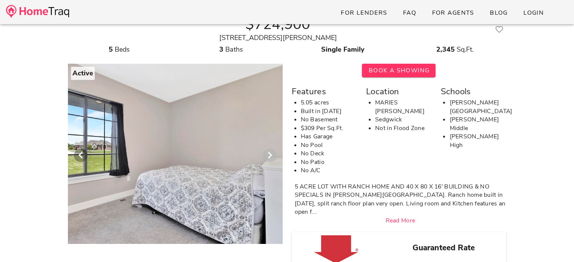
click at [270, 155] on icon "Next visual" at bounding box center [269, 155] width 9 height 9
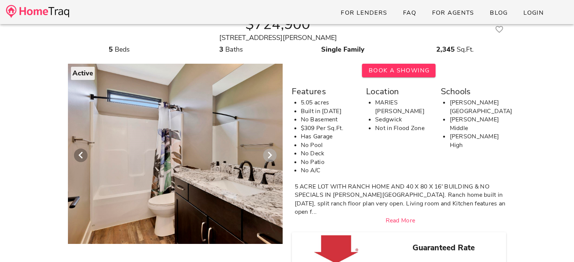
click at [270, 155] on icon "Next visual" at bounding box center [269, 155] width 9 height 9
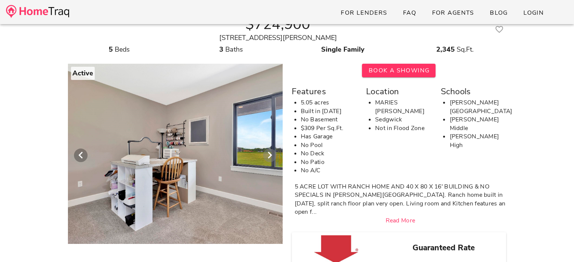
click at [270, 155] on icon "Next visual" at bounding box center [269, 155] width 9 height 9
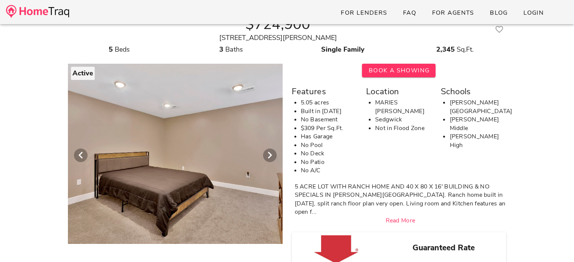
click at [272, 164] on div at bounding box center [175, 151] width 772 height 185
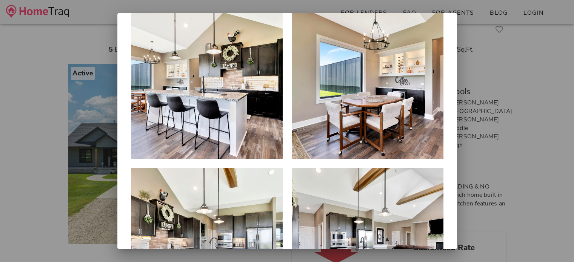
scroll to position [0, 0]
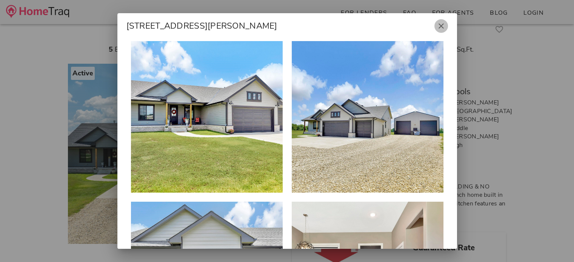
click at [436, 25] on icon "button" at bounding box center [440, 25] width 9 height 9
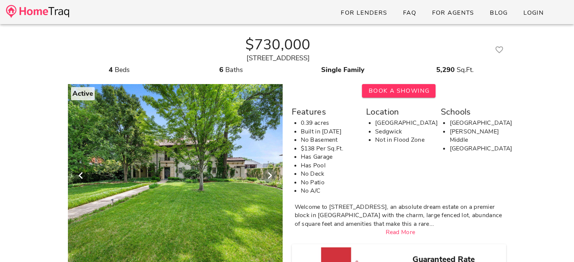
click at [269, 177] on icon "Next visual" at bounding box center [269, 175] width 9 height 9
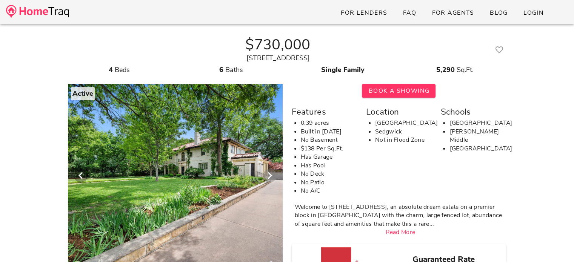
click at [269, 177] on icon "Next visual" at bounding box center [269, 175] width 9 height 9
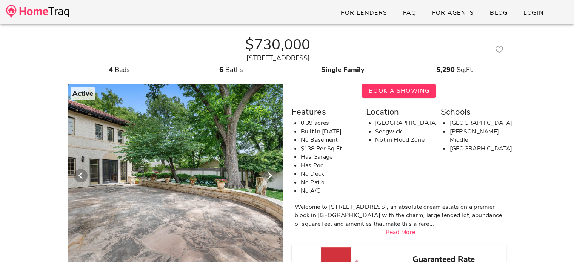
click at [269, 177] on icon "Next visual" at bounding box center [269, 175] width 9 height 9
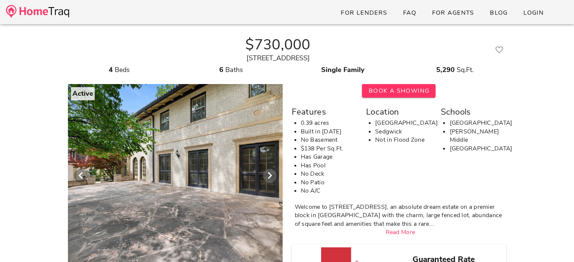
click at [269, 177] on icon "Next visual" at bounding box center [269, 175] width 9 height 9
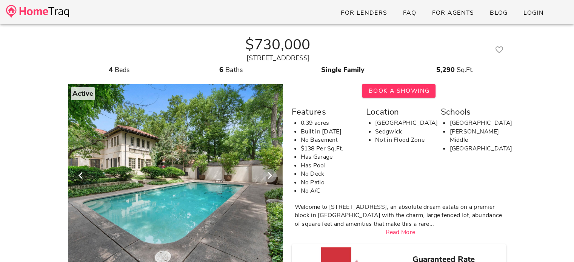
click at [269, 177] on icon "Next visual" at bounding box center [269, 175] width 9 height 9
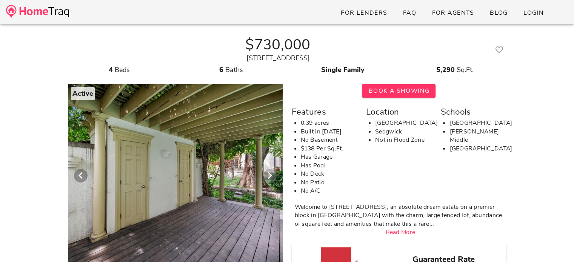
click at [269, 177] on icon "Next visual" at bounding box center [269, 175] width 9 height 9
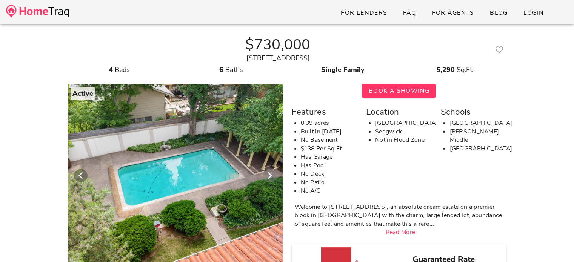
click at [269, 177] on icon "Next visual" at bounding box center [269, 175] width 9 height 9
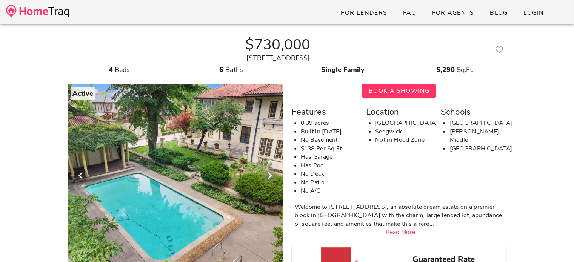
click at [269, 177] on icon "Next visual" at bounding box center [269, 175] width 9 height 9
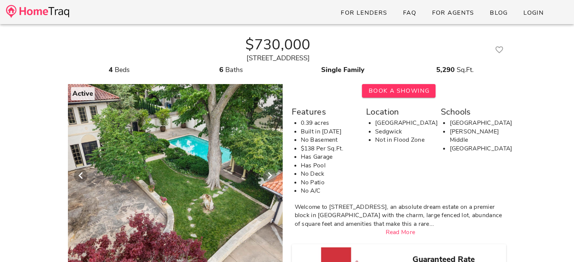
click at [269, 177] on icon "Next visual" at bounding box center [269, 175] width 9 height 9
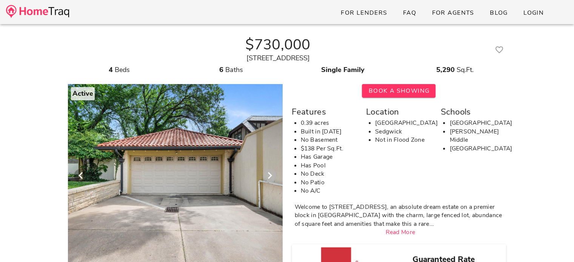
click at [269, 177] on icon "Next visual" at bounding box center [269, 175] width 9 height 9
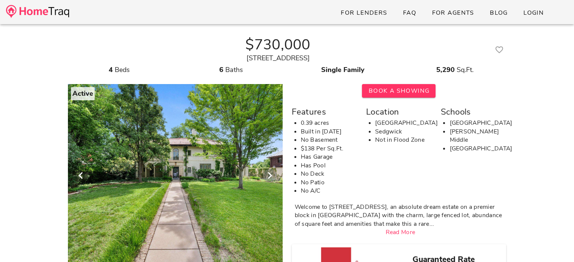
click at [269, 177] on icon "Next visual" at bounding box center [269, 175] width 9 height 9
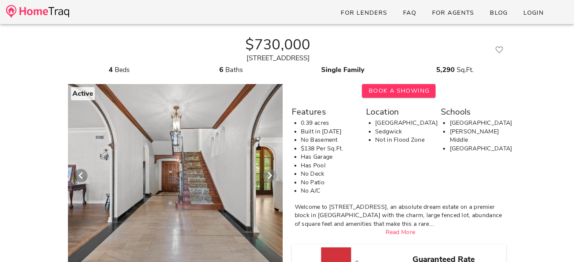
click at [269, 177] on icon "Next visual" at bounding box center [269, 175] width 9 height 9
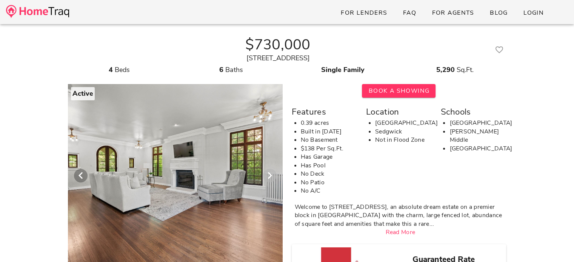
click at [269, 177] on icon "Next visual" at bounding box center [269, 175] width 9 height 9
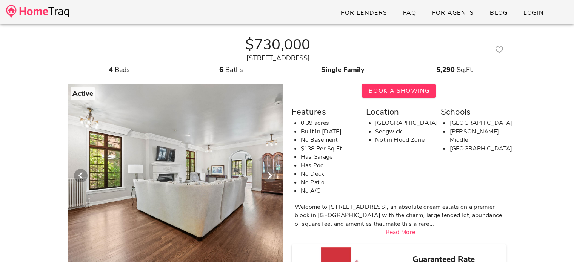
click at [269, 177] on icon "Next visual" at bounding box center [269, 175] width 9 height 9
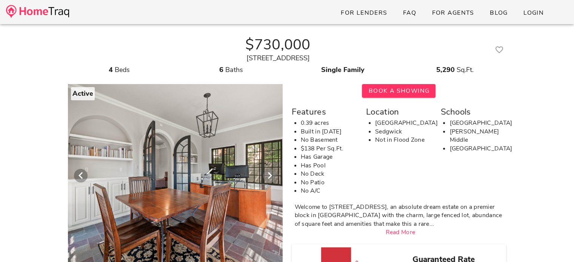
click at [269, 177] on icon "Next visual" at bounding box center [269, 175] width 9 height 9
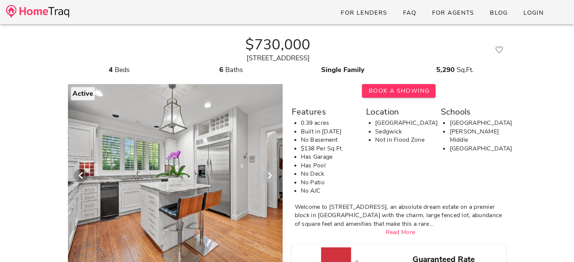
click at [269, 177] on icon "Next visual" at bounding box center [269, 175] width 9 height 9
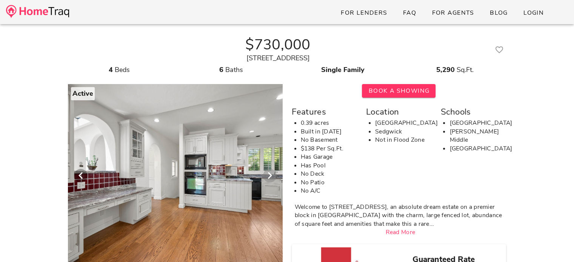
click at [269, 177] on icon "Next visual" at bounding box center [269, 175] width 9 height 9
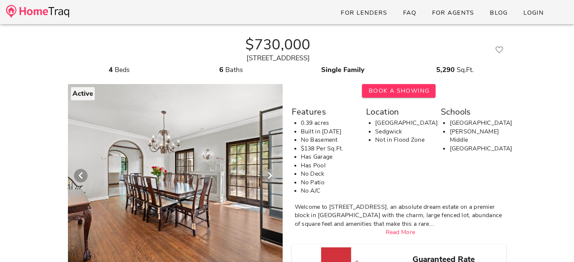
click at [269, 177] on icon "Next visual" at bounding box center [269, 175] width 9 height 9
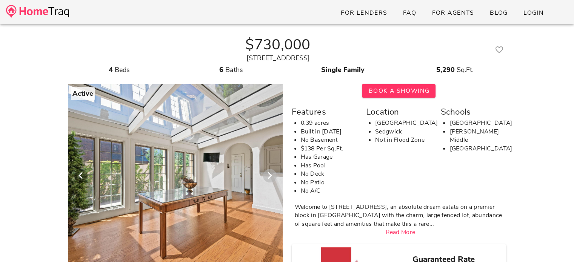
click at [269, 177] on icon "Next visual" at bounding box center [269, 175] width 9 height 9
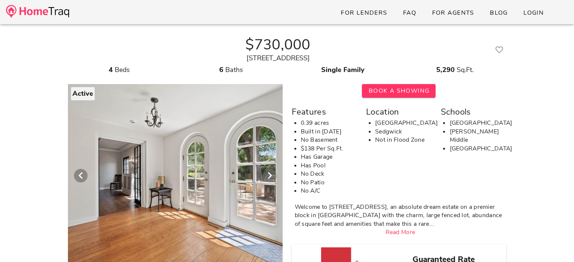
click at [269, 177] on icon "Next visual" at bounding box center [269, 175] width 9 height 9
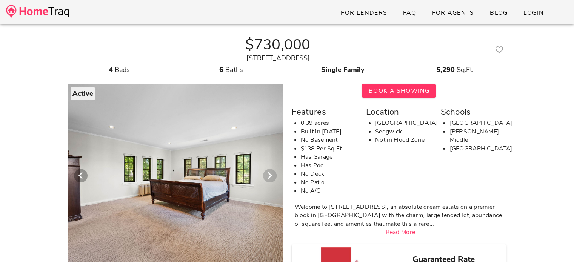
click at [269, 177] on icon "Next visual" at bounding box center [269, 175] width 9 height 9
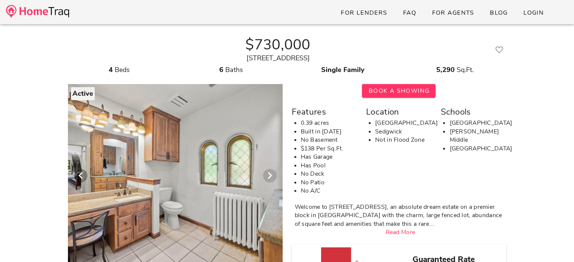
click at [269, 177] on icon "Next visual" at bounding box center [269, 175] width 9 height 9
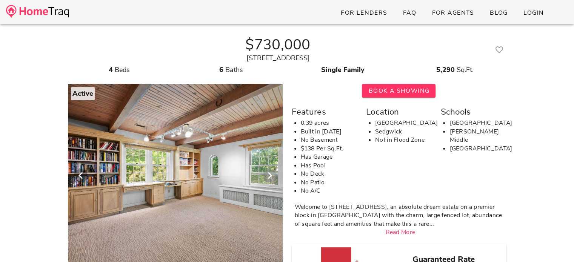
click at [269, 177] on icon "Next visual" at bounding box center [269, 175] width 9 height 9
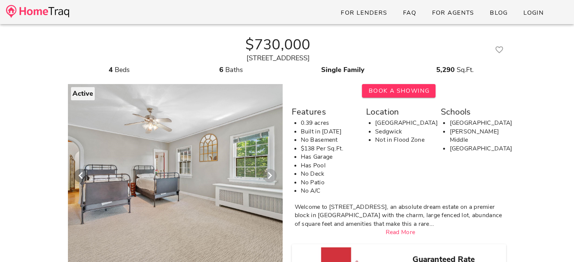
click at [269, 177] on icon "Next visual" at bounding box center [269, 175] width 9 height 9
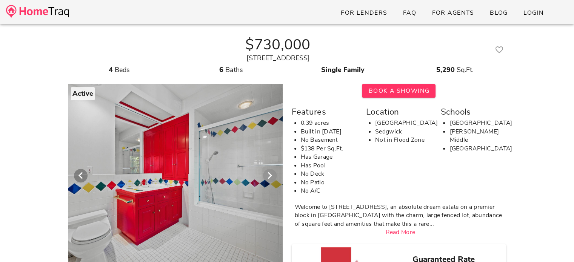
click at [269, 177] on icon "Next visual" at bounding box center [269, 175] width 9 height 9
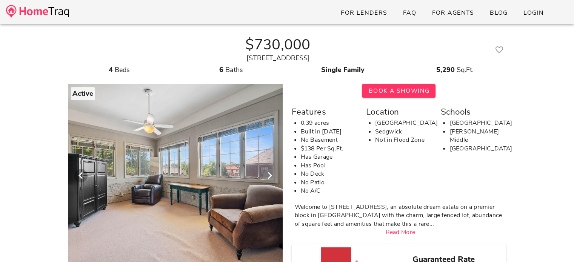
click at [269, 177] on icon "Next visual" at bounding box center [269, 175] width 9 height 9
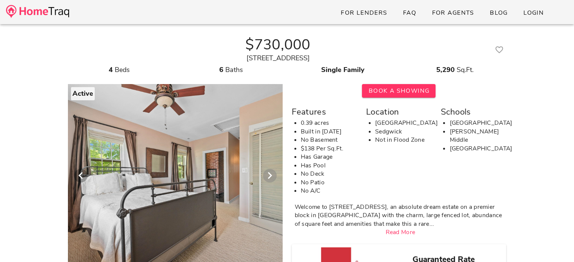
click at [269, 177] on icon "Next visual" at bounding box center [269, 175] width 9 height 9
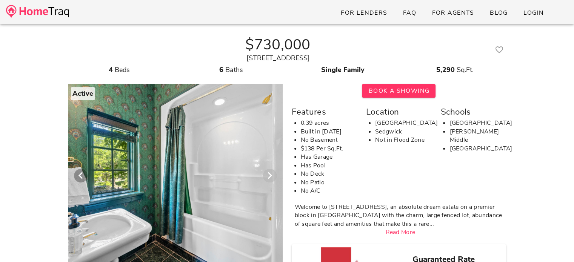
click at [269, 177] on icon "Next visual" at bounding box center [269, 175] width 9 height 9
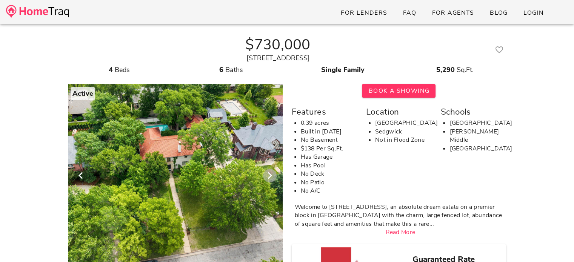
click at [269, 177] on icon "Next visual" at bounding box center [269, 175] width 9 height 9
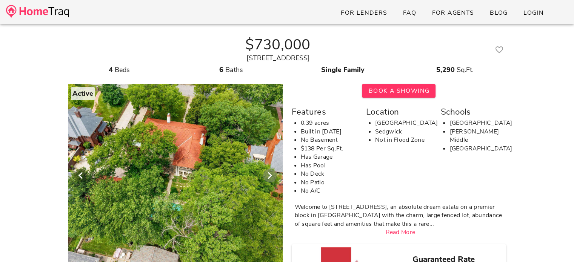
click at [269, 177] on icon "Next visual" at bounding box center [269, 175] width 9 height 9
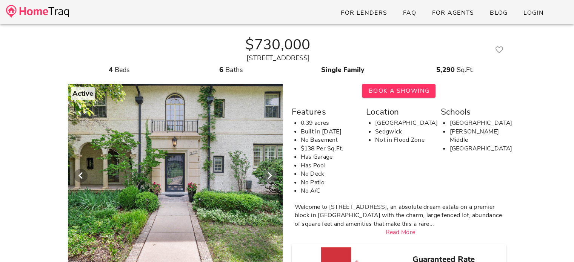
click at [269, 177] on icon "Next visual" at bounding box center [269, 175] width 9 height 9
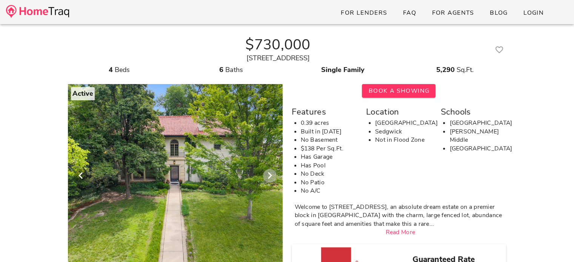
click at [269, 177] on icon "Next visual" at bounding box center [269, 175] width 9 height 9
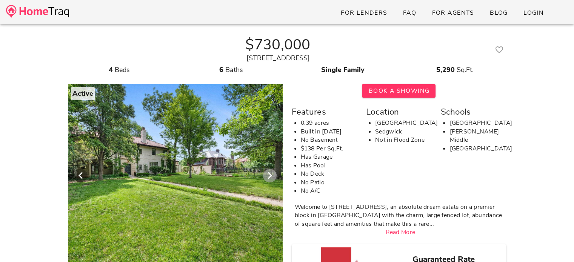
click at [269, 177] on icon "Next visual" at bounding box center [269, 175] width 9 height 9
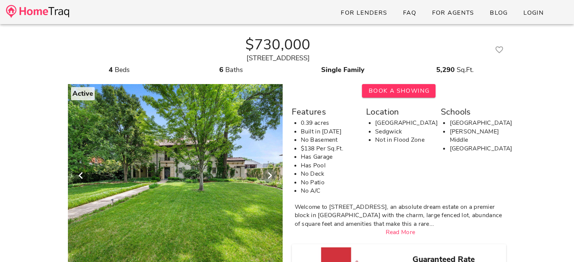
click at [269, 178] on icon "Next visual" at bounding box center [269, 175] width 9 height 9
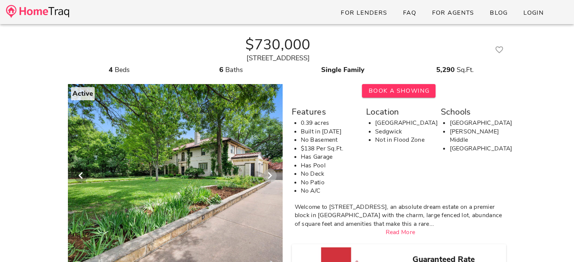
click at [269, 178] on icon "Next visual" at bounding box center [269, 175] width 9 height 9
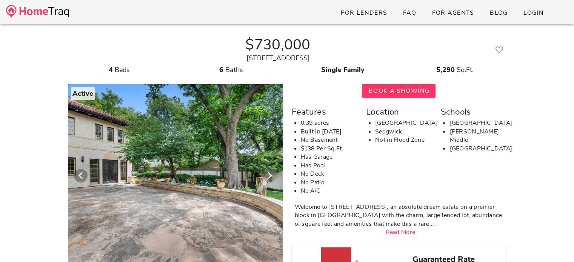
click at [269, 178] on icon "Next visual" at bounding box center [269, 175] width 9 height 9
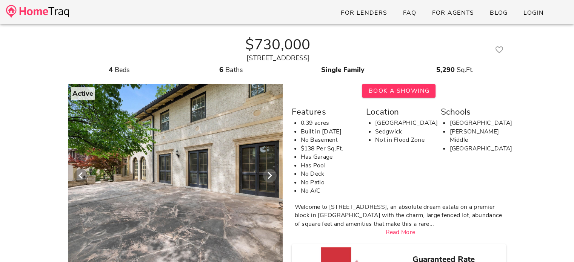
click at [269, 178] on icon "Next visual" at bounding box center [269, 175] width 9 height 9
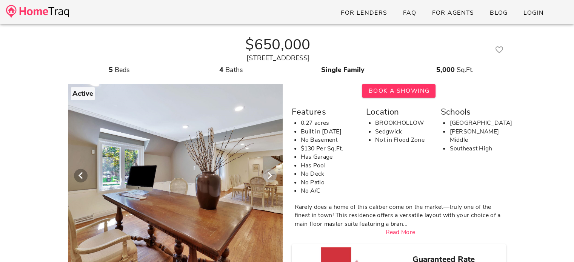
click at [272, 180] on icon "Next visual" at bounding box center [269, 175] width 9 height 9
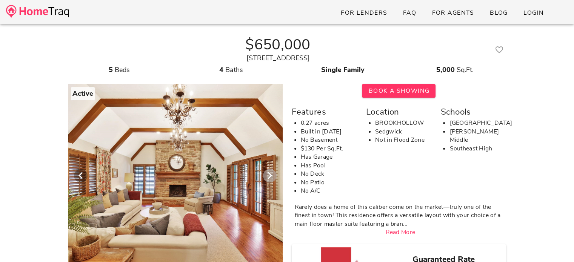
click at [270, 178] on icon "Next visual" at bounding box center [269, 175] width 9 height 9
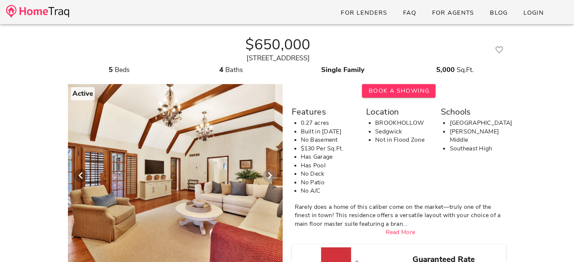
click at [270, 178] on icon "Next visual" at bounding box center [269, 175] width 9 height 9
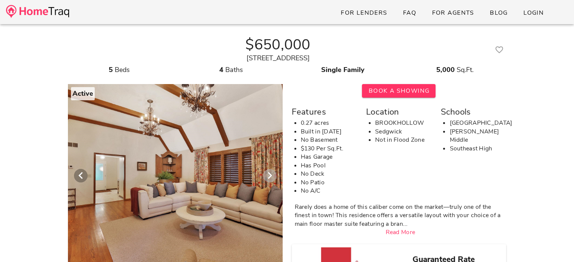
click at [270, 178] on icon "Next visual" at bounding box center [269, 175] width 9 height 9
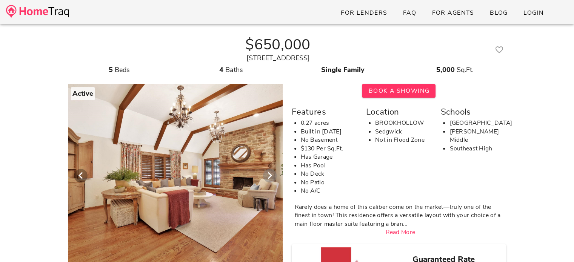
click at [270, 178] on icon "Next visual" at bounding box center [269, 175] width 9 height 9
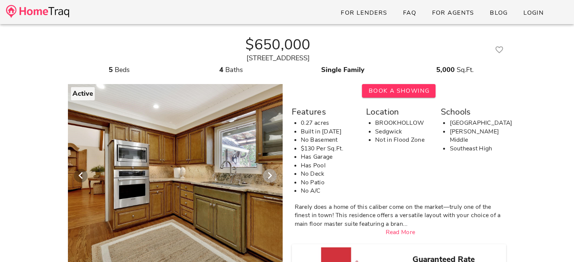
click at [270, 178] on icon "Next visual" at bounding box center [269, 175] width 9 height 9
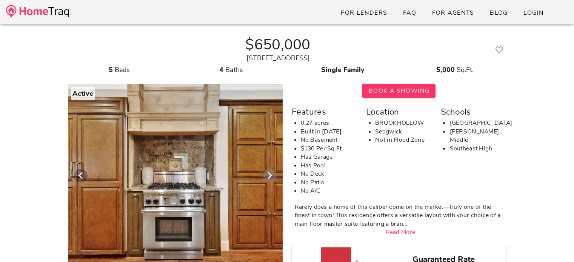
click at [270, 178] on icon "Next visual" at bounding box center [269, 175] width 9 height 9
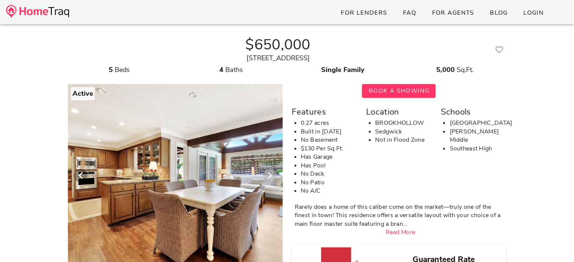
click at [270, 178] on icon "Next visual" at bounding box center [269, 175] width 9 height 9
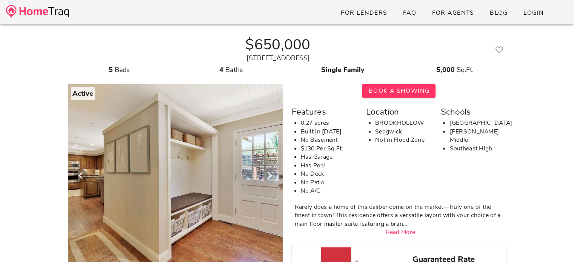
click at [270, 178] on icon "Next visual" at bounding box center [269, 175] width 9 height 9
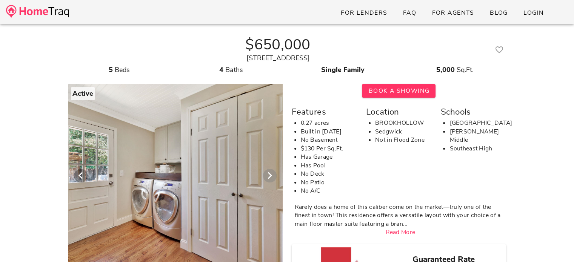
click at [270, 178] on icon "Next visual" at bounding box center [269, 175] width 9 height 9
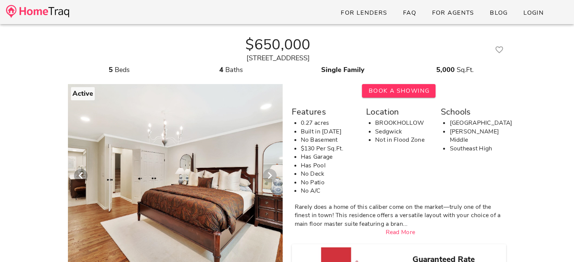
click at [270, 178] on icon "Next visual" at bounding box center [269, 175] width 9 height 9
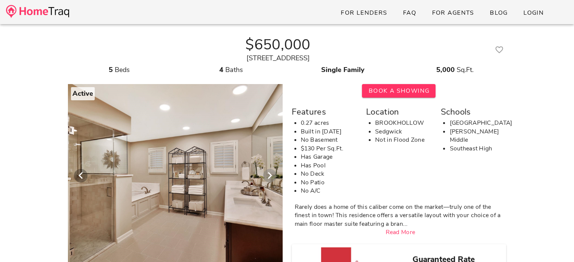
click at [270, 178] on icon "Next visual" at bounding box center [269, 175] width 9 height 9
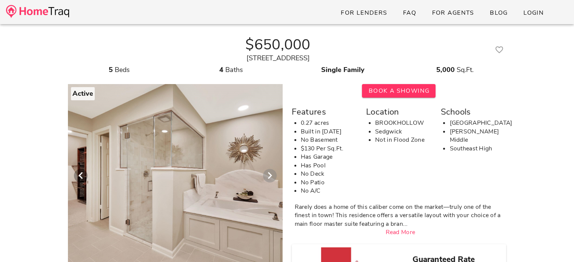
click at [270, 178] on icon "Next visual" at bounding box center [269, 175] width 9 height 9
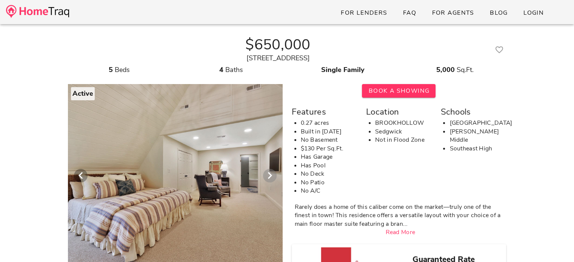
click at [270, 178] on icon "Next visual" at bounding box center [269, 175] width 9 height 9
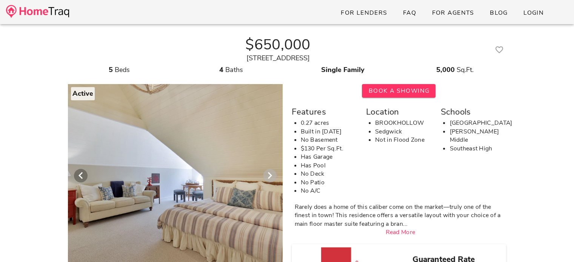
click at [270, 178] on icon "Next visual" at bounding box center [269, 175] width 9 height 9
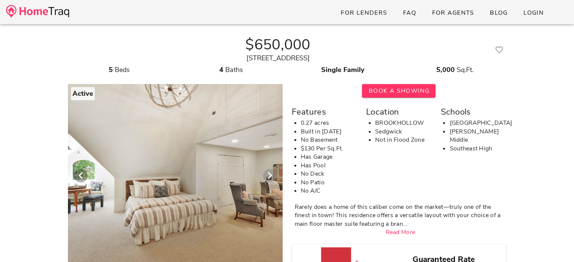
click at [270, 178] on icon "Next visual" at bounding box center [269, 175] width 9 height 9
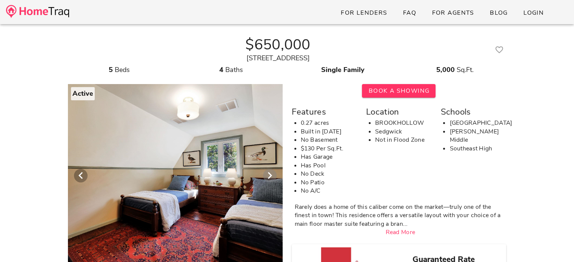
click at [270, 178] on icon "Next visual" at bounding box center [269, 175] width 9 height 9
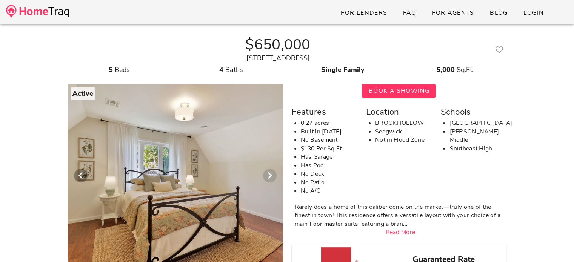
click at [270, 178] on icon "Next visual" at bounding box center [269, 175] width 9 height 9
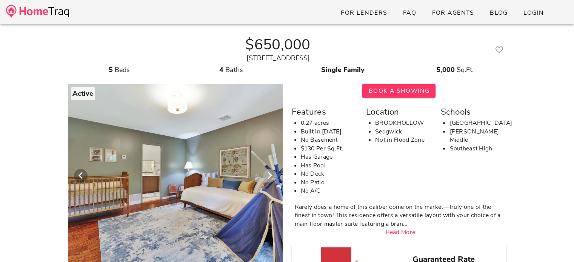
click at [270, 178] on icon "Next visual" at bounding box center [269, 175] width 9 height 9
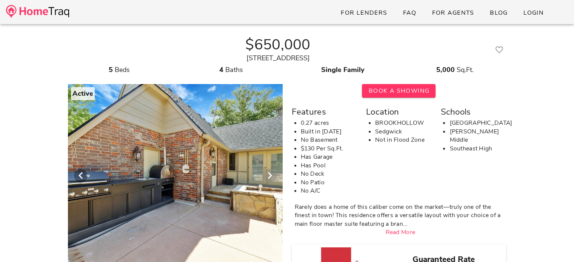
click at [270, 178] on icon "Next visual" at bounding box center [269, 175] width 9 height 9
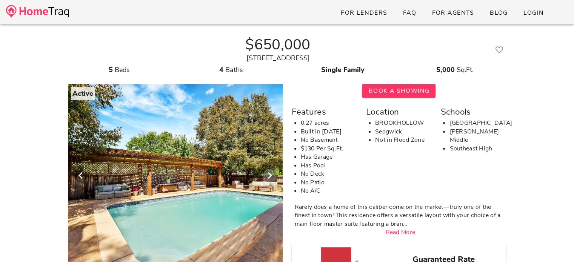
click at [270, 178] on icon "Next visual" at bounding box center [269, 175] width 9 height 9
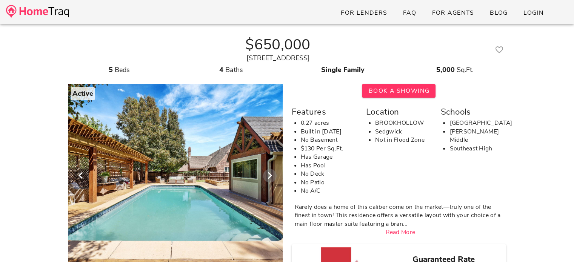
click at [270, 178] on icon "Next visual" at bounding box center [269, 175] width 9 height 9
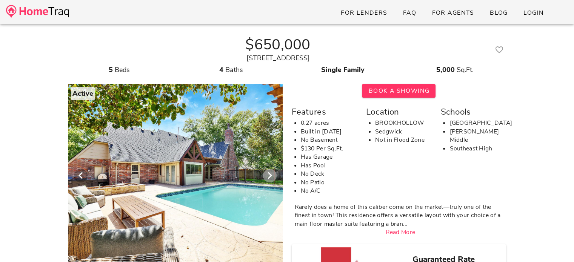
click at [270, 178] on icon "Next visual" at bounding box center [269, 175] width 9 height 9
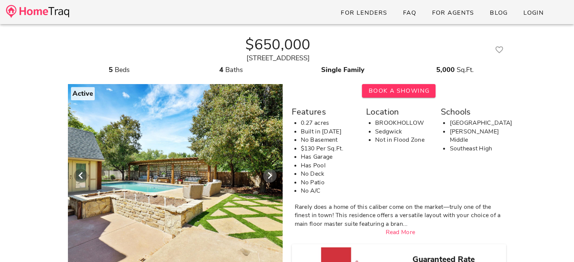
click at [270, 178] on icon "Next visual" at bounding box center [269, 175] width 9 height 9
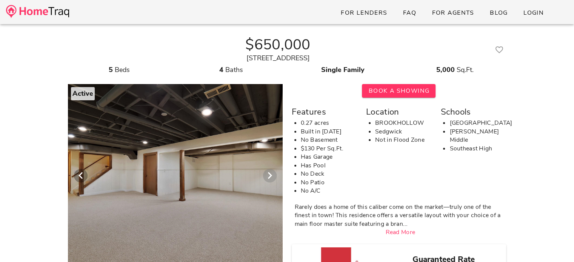
click at [270, 178] on icon "Next visual" at bounding box center [269, 175] width 9 height 9
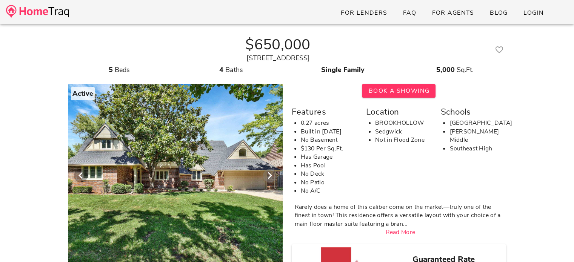
click at [270, 178] on icon "Next visual" at bounding box center [269, 175] width 9 height 9
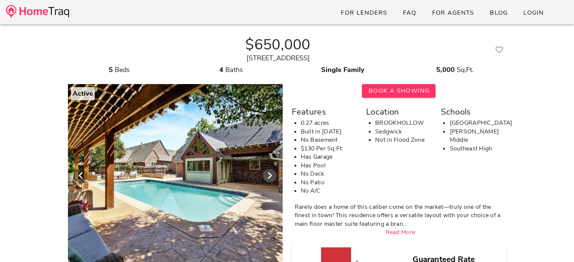
click at [270, 178] on icon "Next visual" at bounding box center [269, 175] width 9 height 9
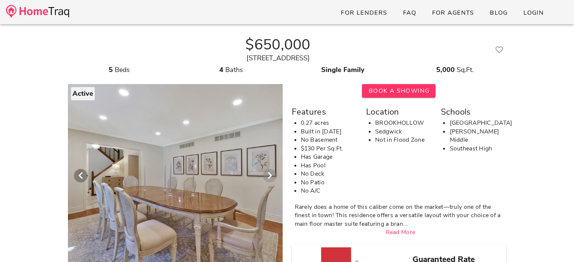
click at [270, 178] on icon "Next visual" at bounding box center [269, 175] width 9 height 9
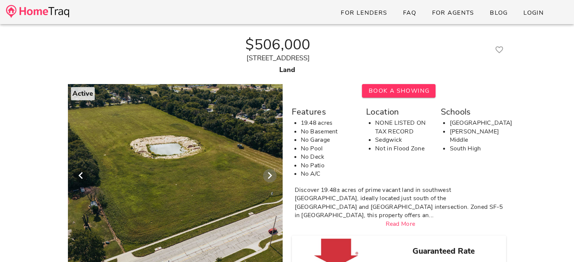
click at [271, 172] on icon "Next visual" at bounding box center [269, 175] width 9 height 9
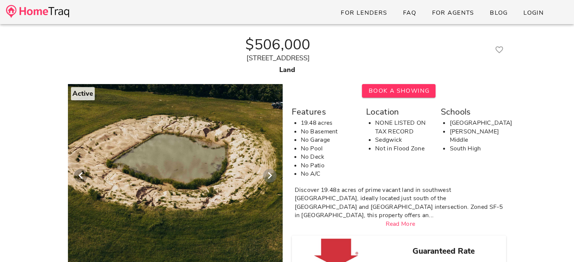
click at [271, 174] on icon "Next visual" at bounding box center [269, 175] width 9 height 9
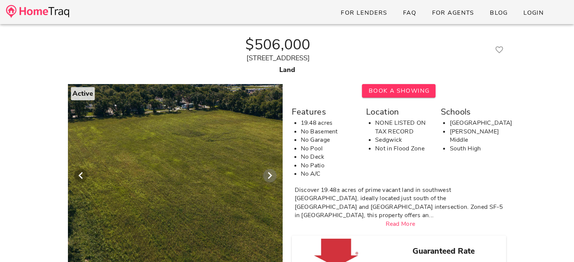
click at [271, 174] on icon "Next visual" at bounding box center [269, 175] width 9 height 9
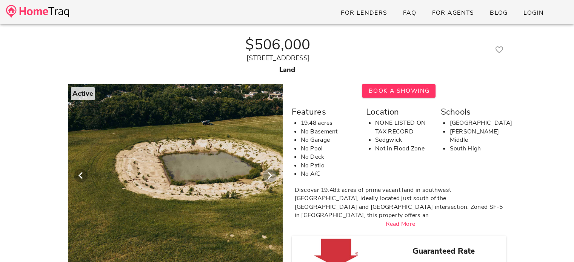
click at [271, 174] on icon "Next visual" at bounding box center [269, 175] width 9 height 9
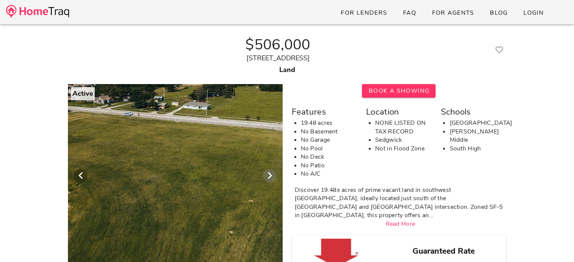
click at [271, 174] on icon "Next visual" at bounding box center [269, 175] width 9 height 9
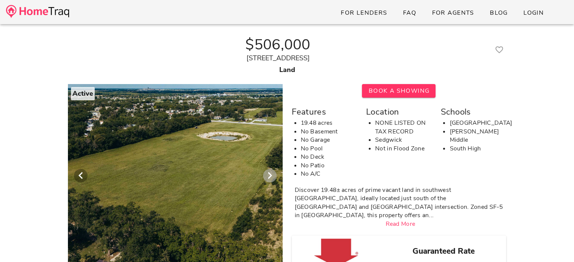
click at [271, 174] on icon "Next visual" at bounding box center [269, 175] width 9 height 9
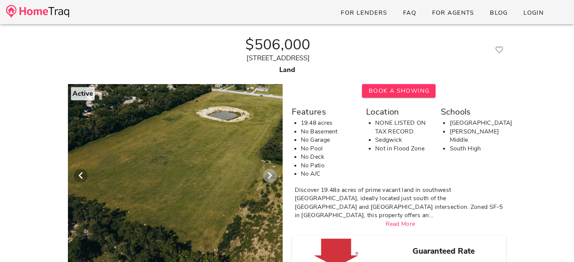
click at [271, 174] on icon "Next visual" at bounding box center [269, 175] width 9 height 9
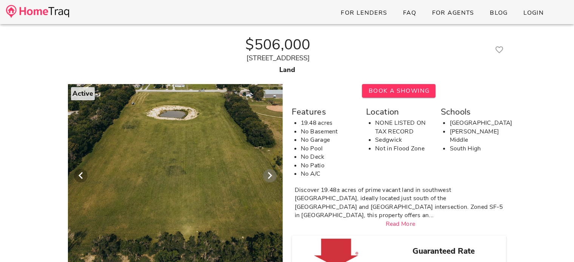
click at [271, 174] on icon "Next visual" at bounding box center [269, 175] width 9 height 9
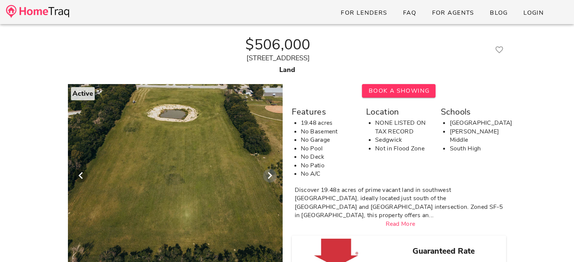
click at [271, 174] on icon "Next visual" at bounding box center [269, 175] width 9 height 9
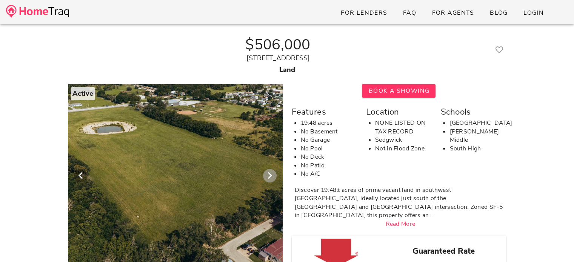
click at [271, 174] on icon "Next visual" at bounding box center [269, 175] width 9 height 9
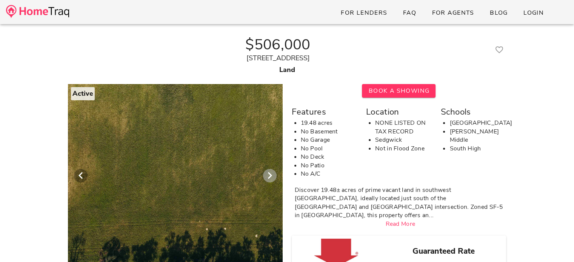
click at [271, 174] on icon "Next visual" at bounding box center [269, 175] width 9 height 9
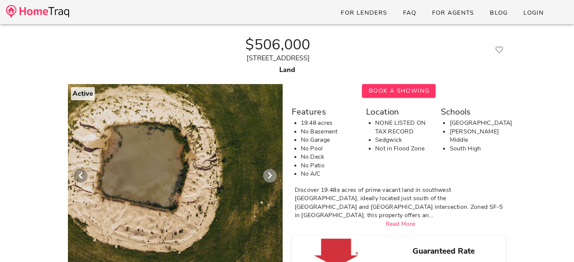
click at [271, 174] on icon "Next visual" at bounding box center [269, 175] width 9 height 9
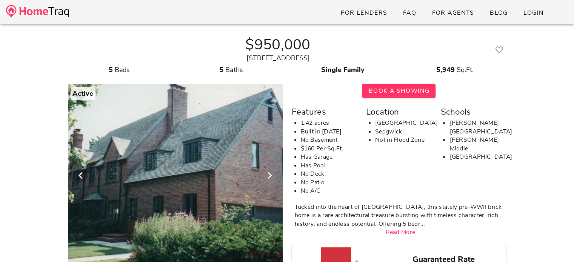
click at [273, 180] on icon "Next visual" at bounding box center [269, 175] width 9 height 9
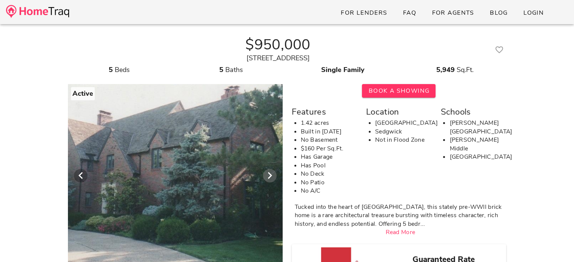
click at [273, 180] on icon "Next visual" at bounding box center [269, 175] width 9 height 9
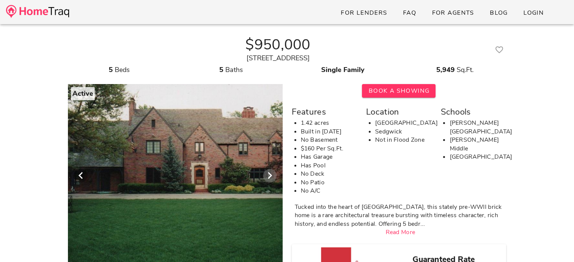
click at [273, 180] on icon "Next visual" at bounding box center [269, 175] width 9 height 9
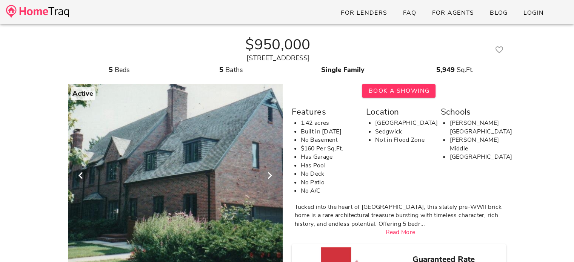
click at [273, 180] on icon "Next visual" at bounding box center [269, 175] width 9 height 9
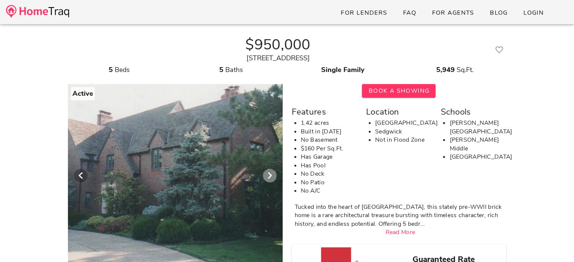
click at [273, 180] on icon "Next visual" at bounding box center [269, 175] width 9 height 9
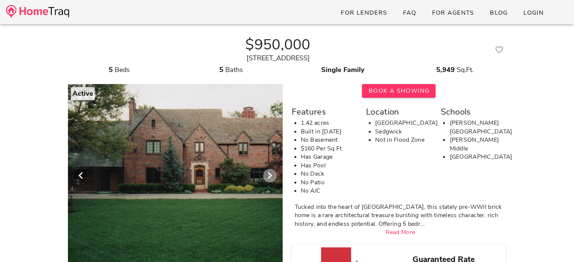
click at [273, 180] on icon "Next visual" at bounding box center [269, 175] width 9 height 9
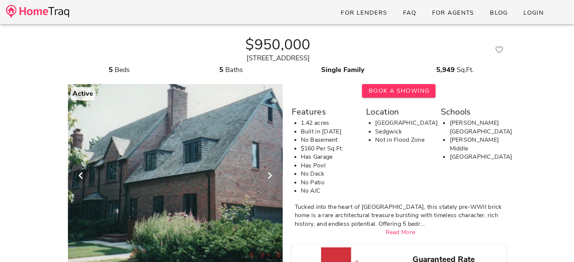
click at [273, 180] on icon "Next visual" at bounding box center [269, 175] width 9 height 9
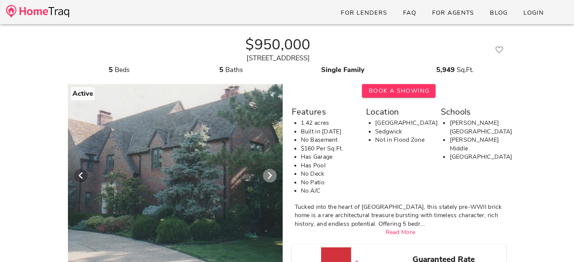
click at [273, 180] on icon "Next visual" at bounding box center [269, 175] width 9 height 9
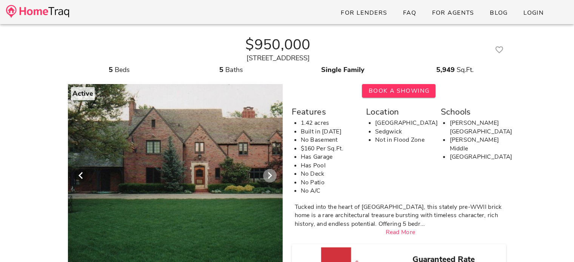
click at [273, 180] on icon "Next visual" at bounding box center [269, 175] width 9 height 9
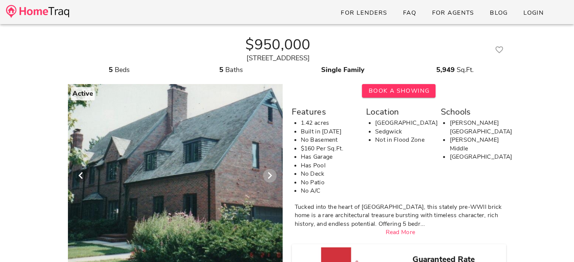
click at [273, 180] on icon "Next visual" at bounding box center [269, 175] width 9 height 9
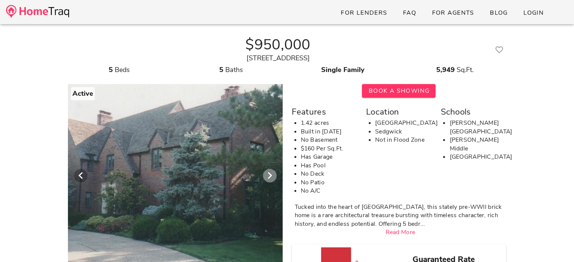
click at [273, 180] on icon "Next visual" at bounding box center [269, 175] width 9 height 9
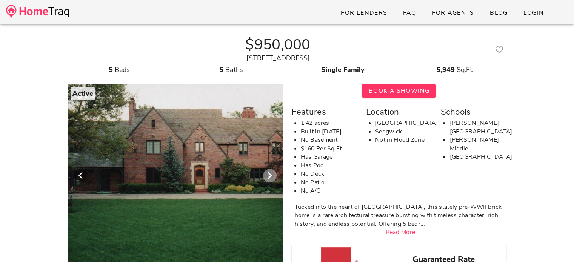
click at [273, 180] on icon "Next visual" at bounding box center [269, 175] width 9 height 9
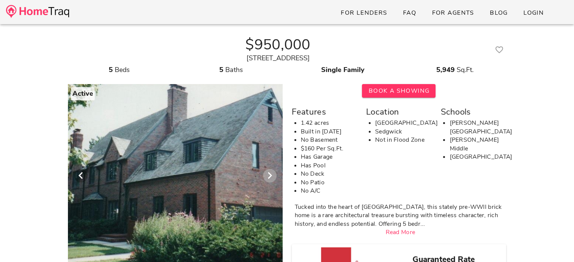
click at [273, 180] on icon "Next visual" at bounding box center [269, 175] width 9 height 9
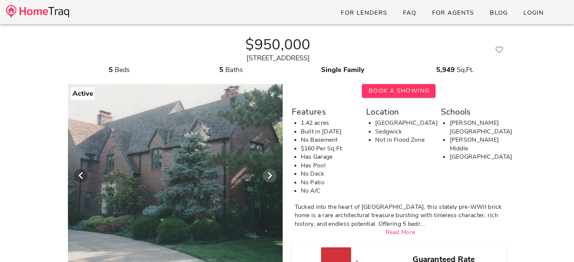
click at [273, 180] on icon "Next visual" at bounding box center [269, 175] width 9 height 9
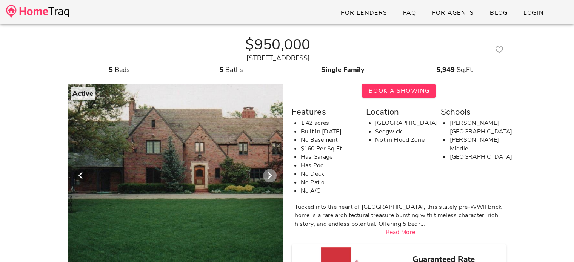
click at [273, 180] on icon "Next visual" at bounding box center [269, 175] width 9 height 9
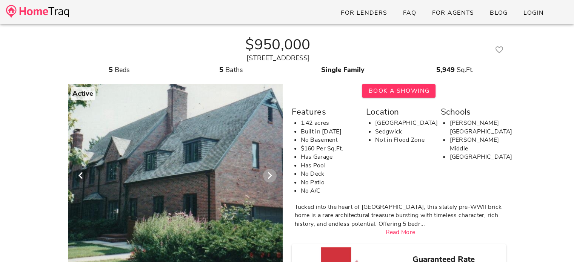
click at [273, 180] on icon "Next visual" at bounding box center [269, 175] width 9 height 9
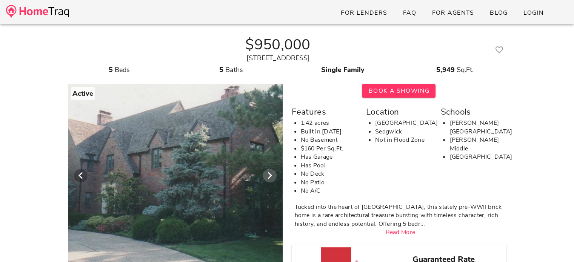
click at [273, 180] on icon "Next visual" at bounding box center [269, 175] width 9 height 9
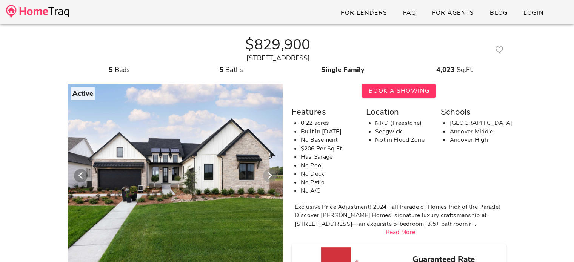
click at [270, 176] on icon "Next visual" at bounding box center [269, 175] width 9 height 9
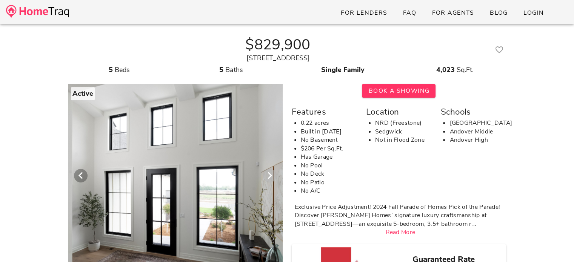
click at [270, 179] on icon "Next visual" at bounding box center [269, 175] width 9 height 9
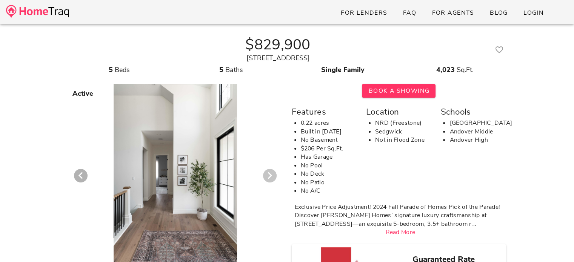
click at [270, 179] on icon "Next visual" at bounding box center [269, 175] width 9 height 9
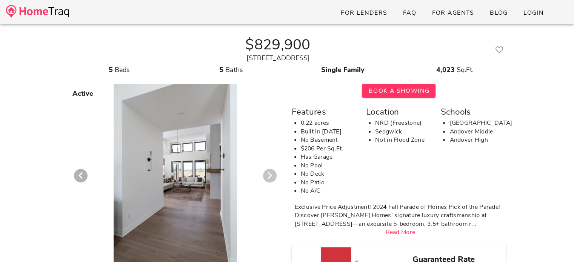
click at [270, 179] on icon "Next visual" at bounding box center [269, 175] width 9 height 9
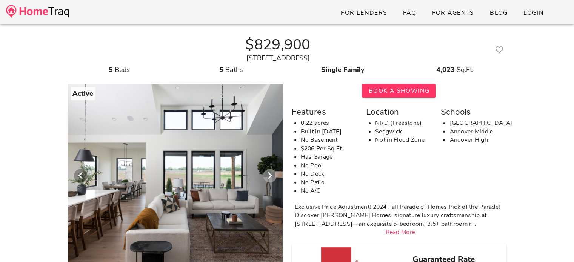
click at [269, 175] on icon "Next visual" at bounding box center [269, 175] width 9 height 9
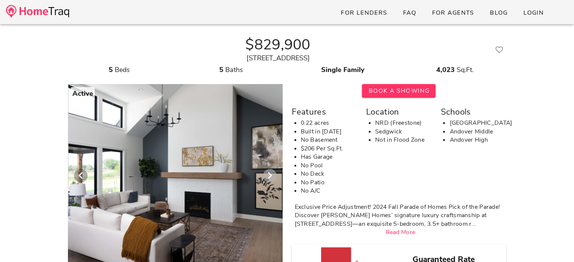
click at [269, 175] on icon "Next visual" at bounding box center [269, 175] width 9 height 9
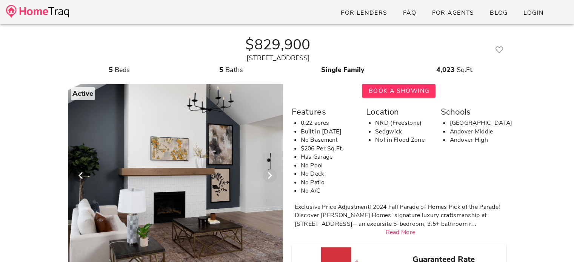
click at [270, 178] on icon "Next visual" at bounding box center [269, 175] width 9 height 9
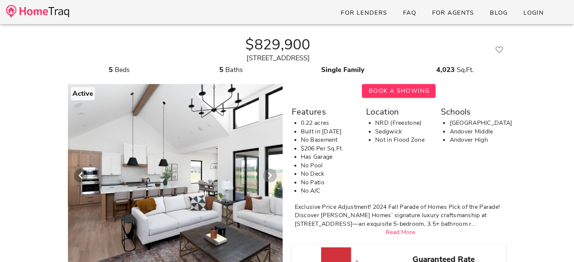
click at [270, 175] on icon "Next visual" at bounding box center [269, 175] width 9 height 9
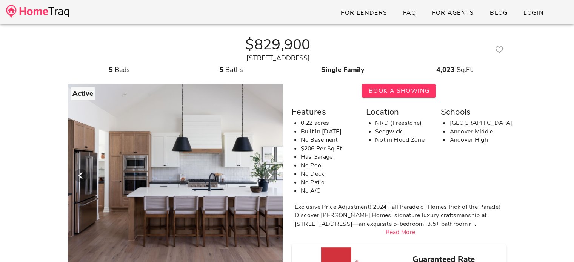
click at [270, 175] on icon "Next visual" at bounding box center [269, 175] width 9 height 9
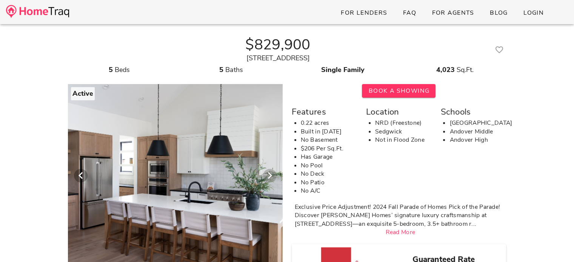
click at [270, 175] on icon "Next visual" at bounding box center [269, 175] width 9 height 9
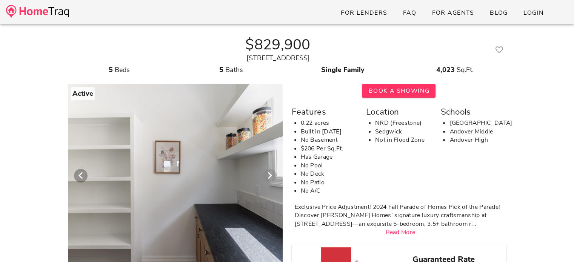
click at [270, 175] on icon "Next visual" at bounding box center [269, 175] width 9 height 9
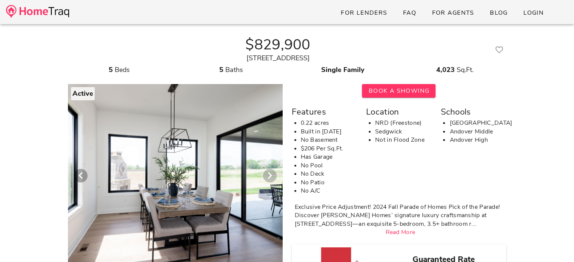
click at [270, 175] on icon "Next visual" at bounding box center [269, 175] width 9 height 9
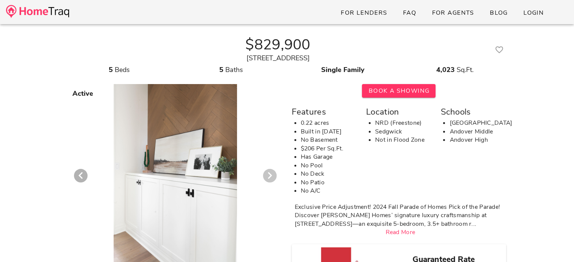
click at [270, 175] on icon "Next visual" at bounding box center [269, 175] width 9 height 9
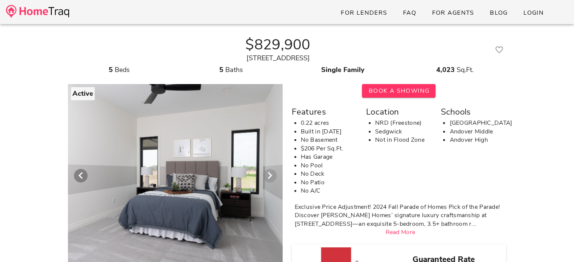
click at [270, 175] on icon "Next visual" at bounding box center [269, 175] width 9 height 9
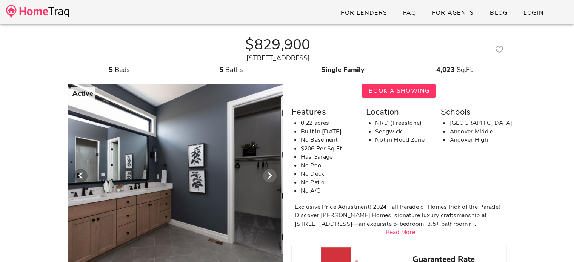
click at [270, 175] on icon "Next visual" at bounding box center [269, 175] width 9 height 9
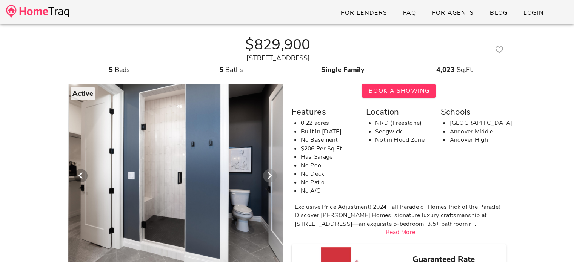
click at [270, 175] on icon "Next visual" at bounding box center [269, 175] width 9 height 9
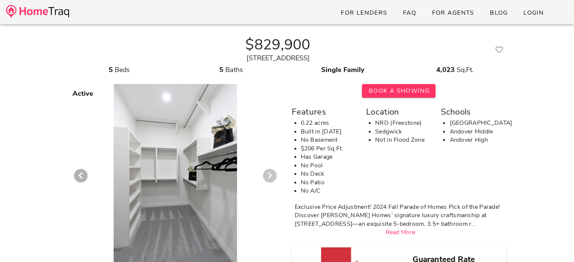
click at [270, 175] on icon "Next visual" at bounding box center [269, 175] width 9 height 9
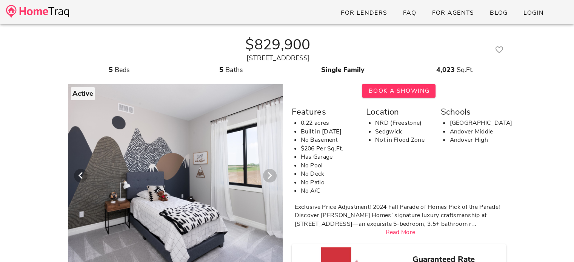
click at [270, 175] on icon "Next visual" at bounding box center [269, 175] width 9 height 9
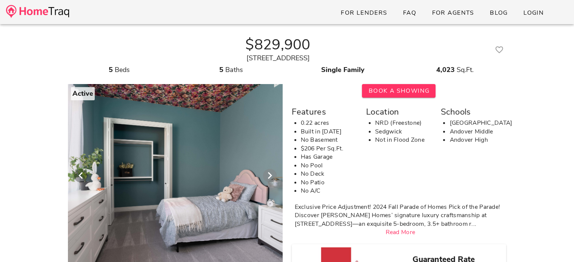
click at [270, 175] on icon "Next visual" at bounding box center [269, 175] width 9 height 9
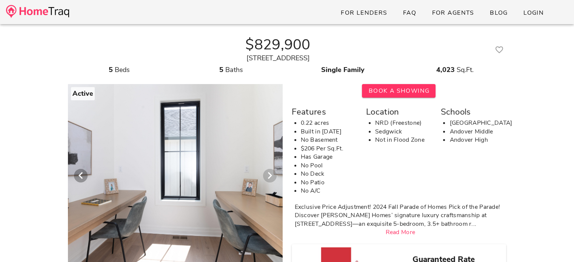
click at [270, 175] on icon "Next visual" at bounding box center [269, 175] width 9 height 9
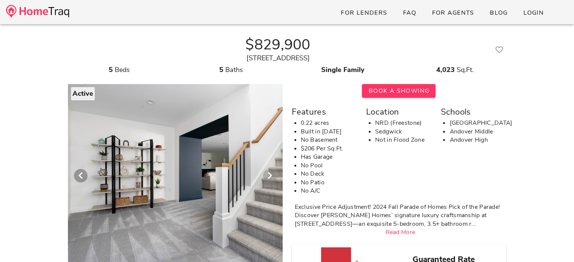
click at [270, 175] on icon "Next visual" at bounding box center [269, 175] width 9 height 9
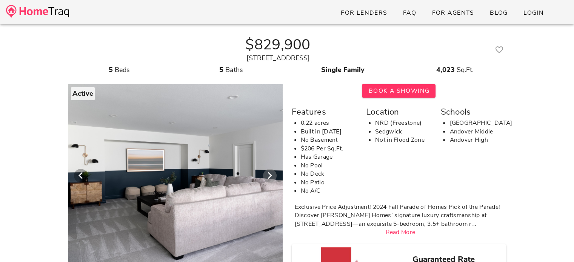
click at [270, 175] on icon "Next visual" at bounding box center [269, 175] width 9 height 9
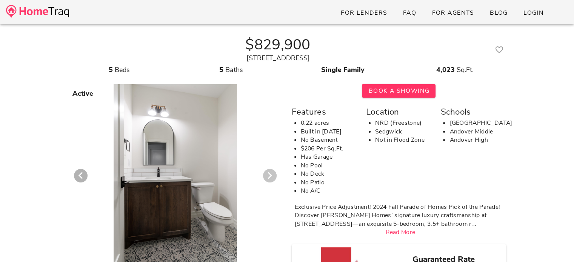
click at [270, 175] on icon "Next visual" at bounding box center [269, 175] width 9 height 9
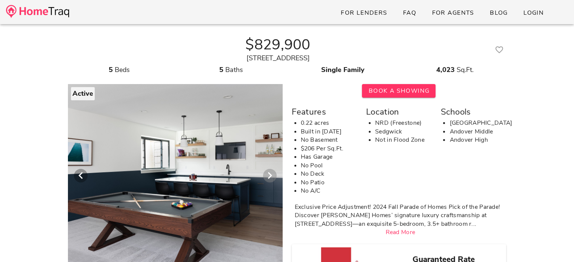
click at [270, 175] on icon "Next visual" at bounding box center [269, 175] width 9 height 9
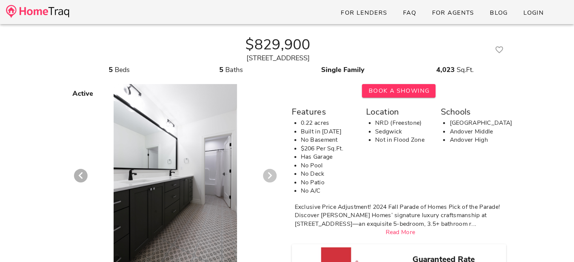
click at [270, 175] on icon "Next visual" at bounding box center [269, 175] width 9 height 9
